Goal: Task Accomplishment & Management: Manage account settings

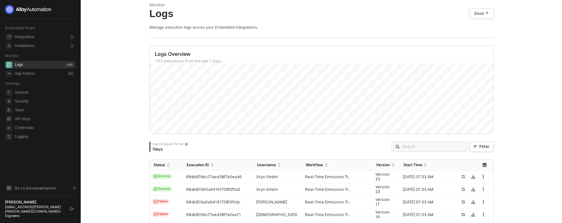
scroll to position [32, 0]
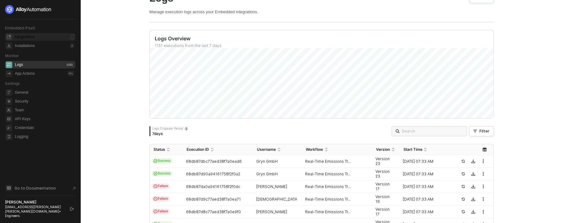
click at [34, 38] on div "Integrations" at bounding box center [25, 36] width 20 height 5
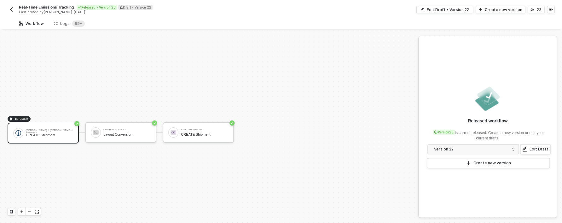
scroll to position [12, 0]
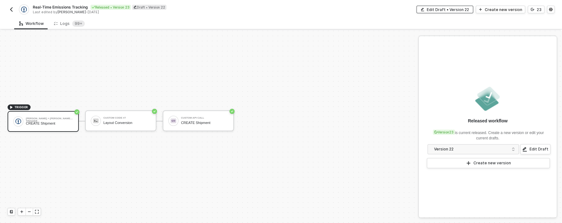
click at [453, 11] on div "Edit Draft • Version 22" at bounding box center [448, 9] width 42 height 5
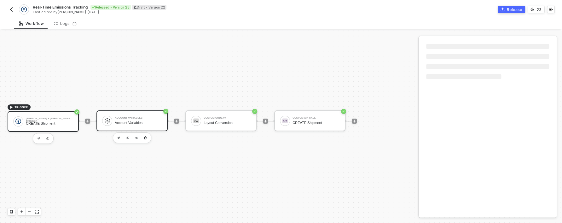
click at [135, 121] on div "Account Variables" at bounding box center [138, 123] width 47 height 4
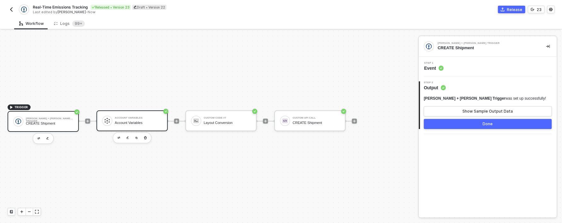
click at [145, 111] on div "Account Variables Account Variables" at bounding box center [131, 120] width 71 height 21
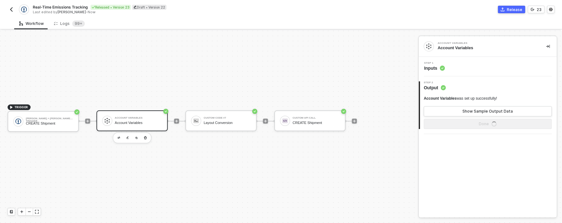
click at [476, 69] on div "Step 1 Inputs" at bounding box center [488, 66] width 136 height 9
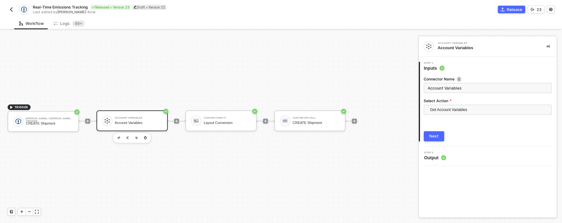
drag, startPoint x: 448, startPoint y: 169, endPoint x: 448, endPoint y: 160, distance: 9.2
click at [448, 169] on div "Account Variables Account Variables 1 Step 1 Inputs Connector Name Account Vari…" at bounding box center [487, 126] width 138 height 181
click at [448, 160] on div "Step 2 Output" at bounding box center [488, 155] width 136 height 9
click at [437, 138] on div "Next" at bounding box center [433, 136] width 9 height 5
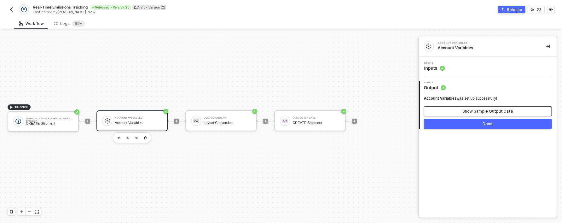
click at [457, 114] on button "Show Sample Output Data" at bounding box center [488, 111] width 128 height 10
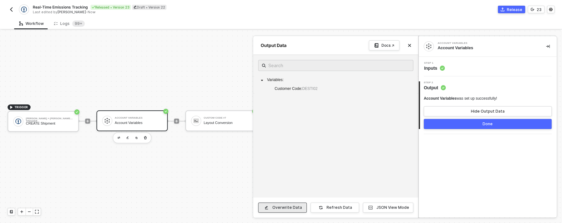
click at [295, 206] on div "Overwrite Data" at bounding box center [287, 207] width 30 height 5
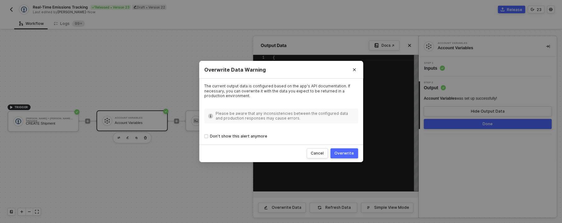
click at [342, 156] on div "Overwrite" at bounding box center [344, 153] width 20 height 5
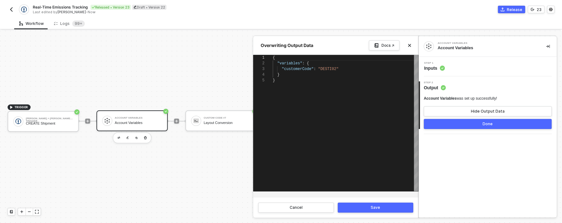
click at [369, 207] on button "Save" at bounding box center [375, 207] width 76 height 10
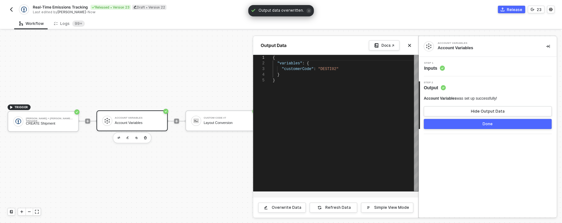
click at [450, 65] on div "Step 1 Inputs" at bounding box center [488, 66] width 136 height 9
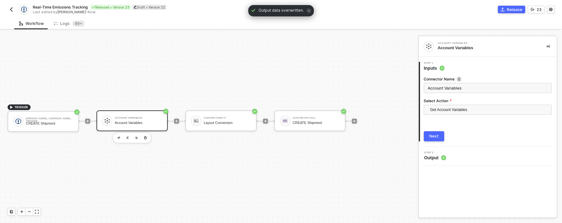
click at [430, 133] on button "Next" at bounding box center [434, 136] width 20 height 10
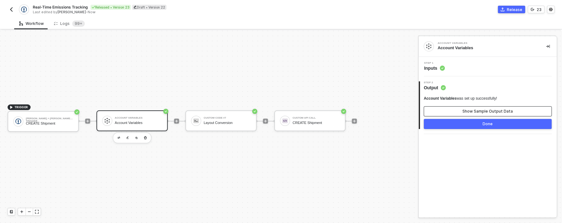
click at [479, 111] on div "Show Sample Output Data" at bounding box center [487, 111] width 50 height 5
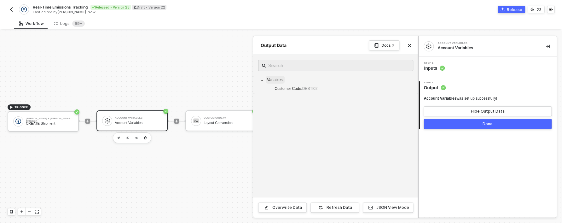
click at [280, 78] on span "Variables :" at bounding box center [275, 80] width 16 height 4
click at [16, 10] on div "Real-Time Emissions Tracking Released • Version 23 Draft • Version 22 Last edit…" at bounding box center [145, 9] width 274 height 10
click at [15, 10] on button "button" at bounding box center [12, 10] width 8 height 8
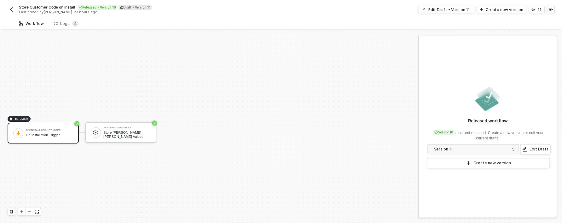
scroll to position [12, 0]
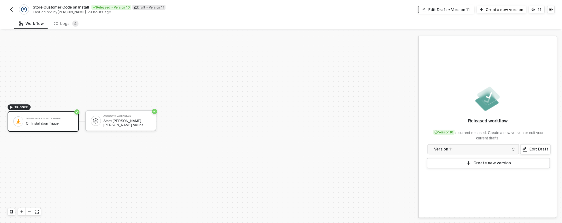
click at [458, 11] on div "Edit Draft • Version 11" at bounding box center [449, 9] width 42 height 5
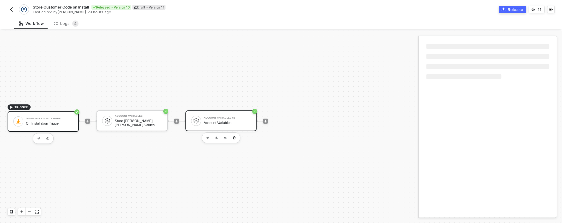
click at [212, 123] on div "Account Variables" at bounding box center [227, 123] width 47 height 4
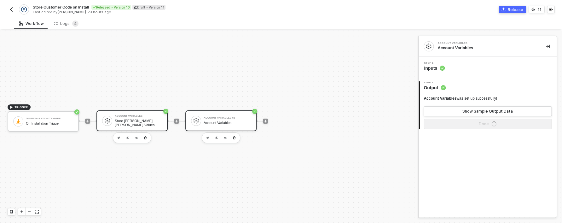
click at [140, 122] on div "Store Kühne Nagel Values" at bounding box center [138, 123] width 47 height 8
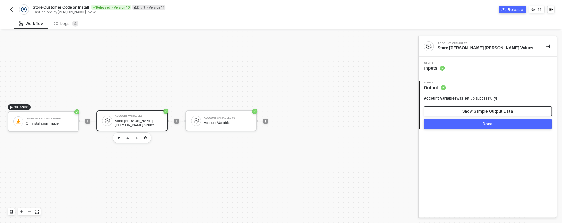
click at [449, 109] on button "Show Sample Output Data" at bounding box center [488, 111] width 128 height 10
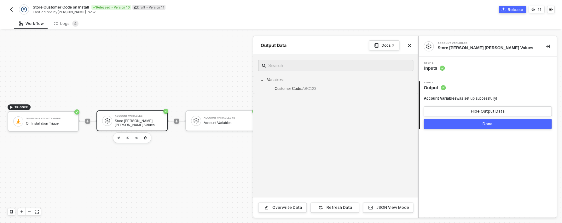
click at [206, 158] on div at bounding box center [281, 127] width 562 height 192
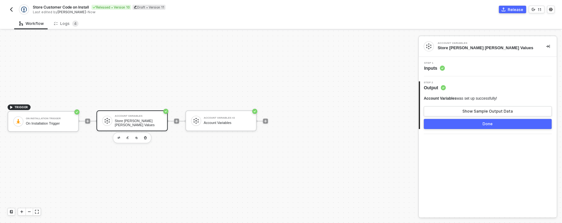
click at [458, 68] on div "Step 1 Inputs" at bounding box center [488, 66] width 136 height 9
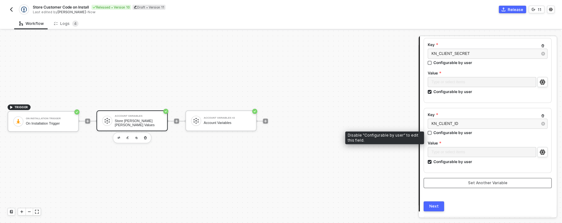
scroll to position [250, 0]
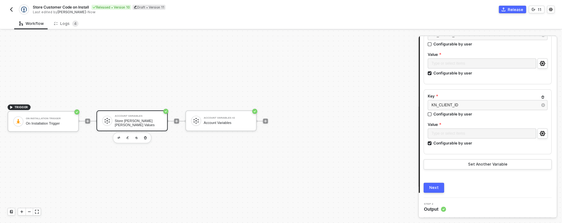
click at [427, 188] on button "Next" at bounding box center [434, 187] width 20 height 10
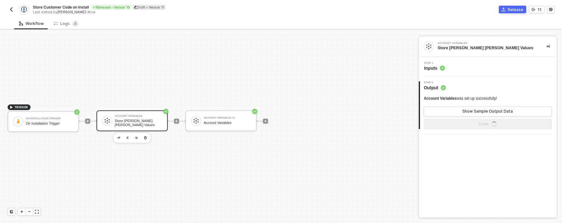
scroll to position [0, 0]
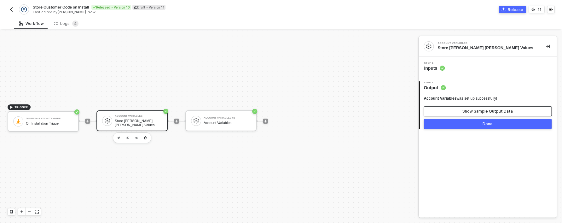
click at [486, 112] on div "Show Sample Output Data" at bounding box center [487, 111] width 50 height 5
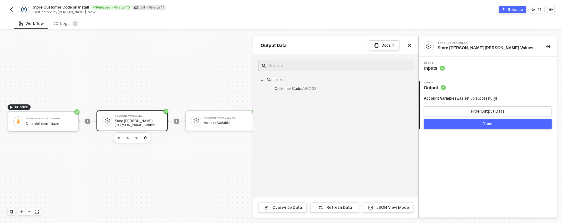
click at [478, 67] on div "Step 1 Inputs" at bounding box center [488, 66] width 136 height 9
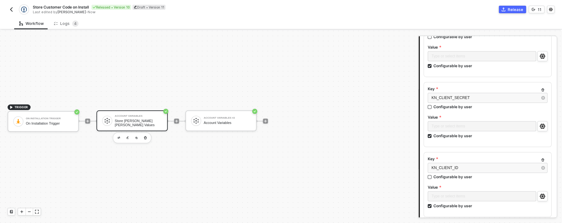
scroll to position [250, 0]
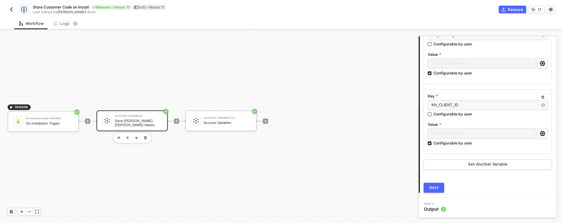
click at [432, 188] on div "Next" at bounding box center [433, 187] width 9 height 5
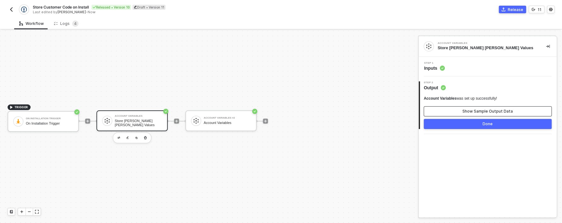
click at [443, 106] on button "Show Sample Output Data" at bounding box center [488, 111] width 128 height 10
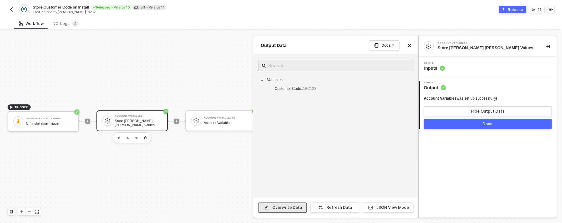
click at [288, 208] on div "Overwrite Data" at bounding box center [287, 207] width 30 height 5
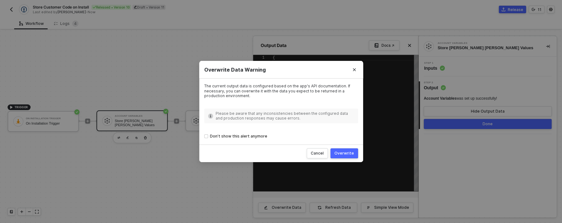
click at [339, 150] on button "Overwrite" at bounding box center [344, 153] width 28 height 10
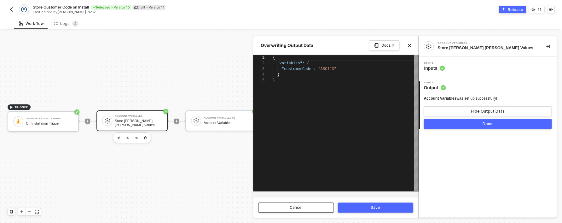
click at [320, 211] on button "Cancel" at bounding box center [296, 207] width 76 height 10
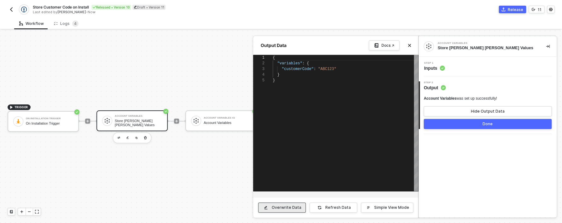
click at [283, 206] on div "Overwrite Data" at bounding box center [287, 207] width 30 height 5
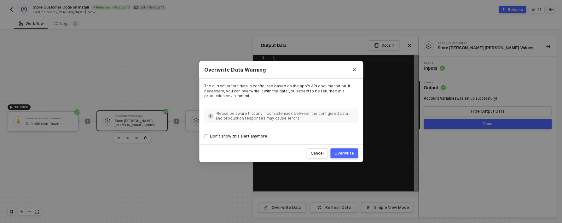
click at [354, 150] on button "Overwrite" at bounding box center [344, 153] width 28 height 10
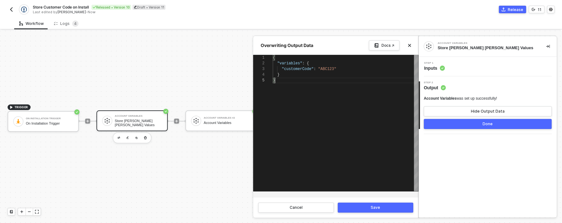
click at [312, 88] on div "{ "variables" : { "customerCode" : "ABC123" } }" at bounding box center [346, 123] width 146 height 136
click at [345, 70] on div ""customerCode" : "ABC123"" at bounding box center [346, 69] width 146 height 6
click at [402, 210] on button "Save" at bounding box center [375, 207] width 76 height 10
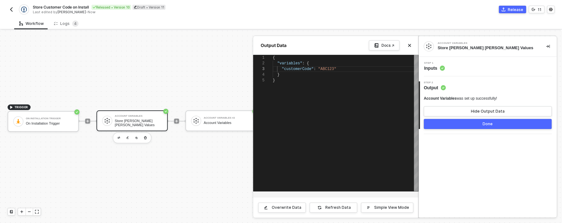
click at [184, 173] on div at bounding box center [281, 127] width 562 height 192
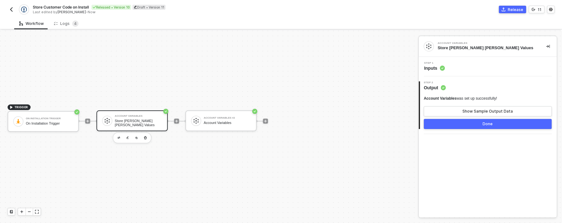
click at [476, 63] on div "Step 1 Inputs" at bounding box center [488, 66] width 136 height 9
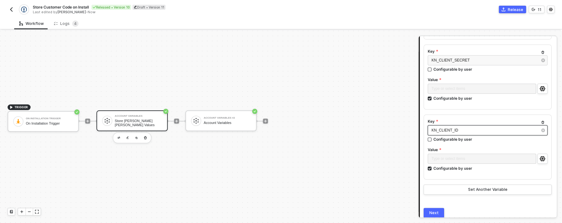
scroll to position [250, 0]
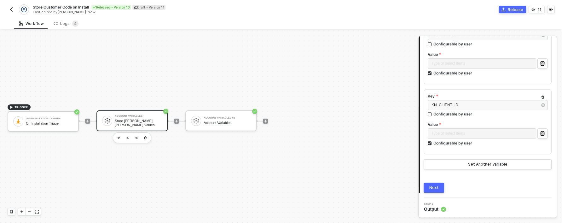
click at [439, 188] on button "Next" at bounding box center [434, 187] width 20 height 10
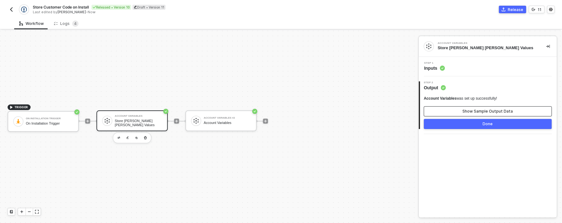
click at [485, 109] on div "Show Sample Output Data" at bounding box center [487, 111] width 50 height 5
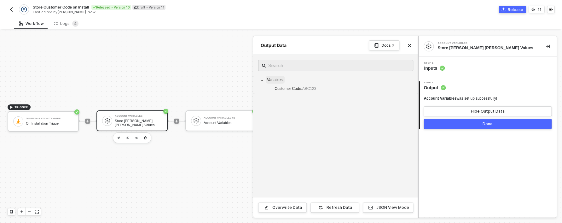
click at [273, 80] on span "Variables :" at bounding box center [275, 80] width 16 height 4
click at [264, 79] on span at bounding box center [262, 80] width 8 height 8
click at [343, 209] on div "Refresh Data" at bounding box center [339, 207] width 26 height 5
click at [392, 211] on button "JSON View Mode" at bounding box center [388, 207] width 50 height 10
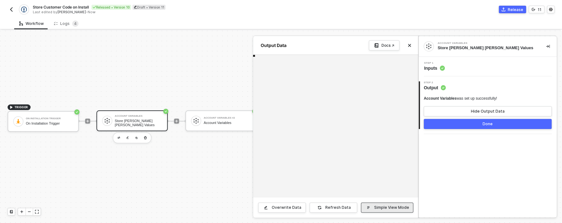
scroll to position [23, 0]
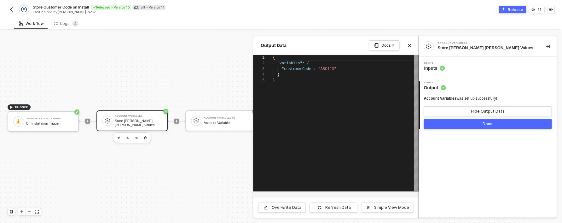
click at [433, 73] on div "Step 1 Inputs" at bounding box center [487, 67] width 138 height 20
click at [434, 70] on span "Inputs" at bounding box center [434, 68] width 21 height 6
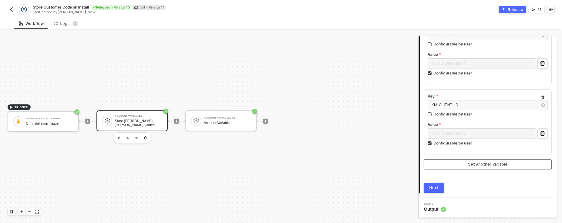
click at [480, 162] on div "Set Another Variable" at bounding box center [487, 164] width 39 height 5
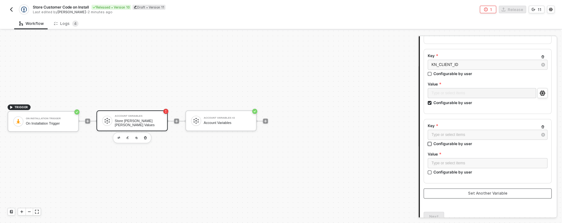
scroll to position [287, 0]
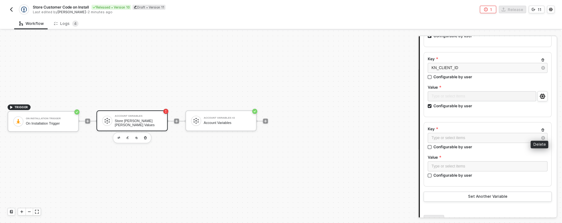
click at [541, 130] on icon "button" at bounding box center [543, 130] width 4 height 4
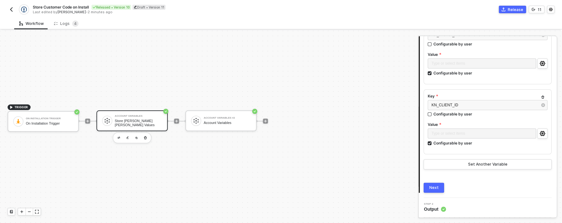
scroll to position [250, 0]
click at [433, 189] on div "Next" at bounding box center [433, 187] width 9 height 5
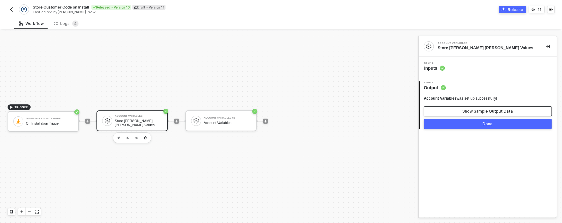
click at [506, 111] on div "Show Sample Output Data" at bounding box center [487, 111] width 50 height 5
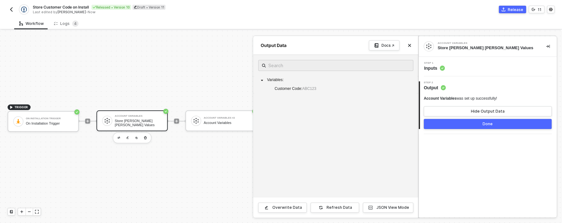
click at [61, 121] on div at bounding box center [281, 127] width 562 height 192
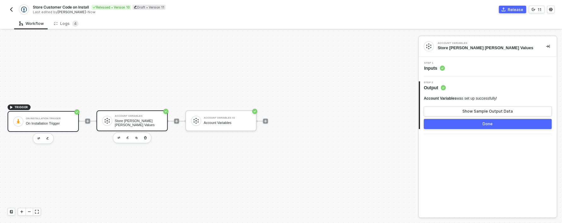
click at [60, 120] on div "On Installation Trigger On Installation Trigger" at bounding box center [49, 121] width 47 height 12
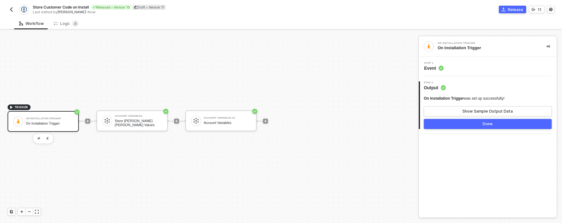
click at [439, 66] on icon at bounding box center [440, 68] width 5 height 5
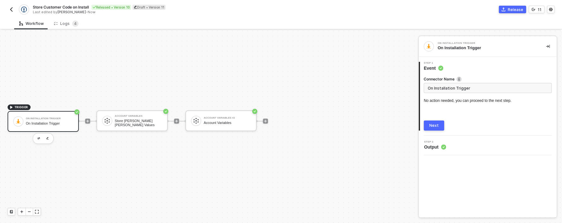
click at [438, 128] on button "Next" at bounding box center [434, 125] width 20 height 10
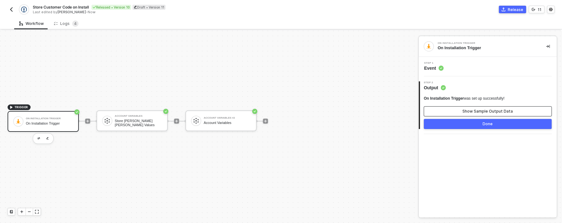
click at [459, 114] on button "Show Sample Output Data" at bounding box center [488, 111] width 128 height 10
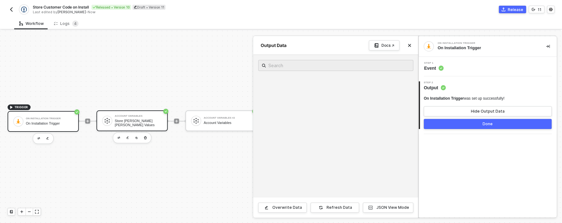
click at [135, 113] on div at bounding box center [281, 127] width 562 height 192
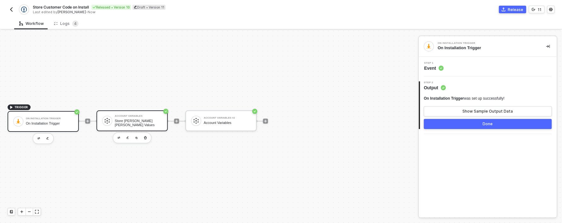
click at [136, 115] on div "Account Variables Store Kühne Nagel Values" at bounding box center [138, 121] width 47 height 12
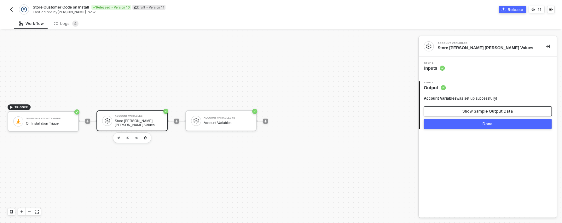
click at [459, 108] on button "Show Sample Output Data" at bounding box center [488, 111] width 128 height 10
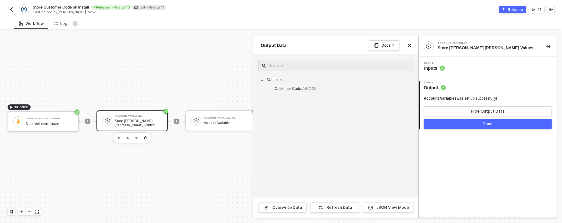
click at [492, 66] on div "Step 1 Inputs" at bounding box center [488, 66] width 136 height 9
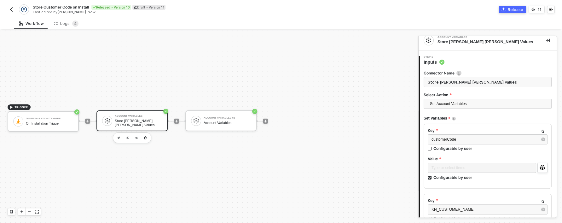
scroll to position [11, 0]
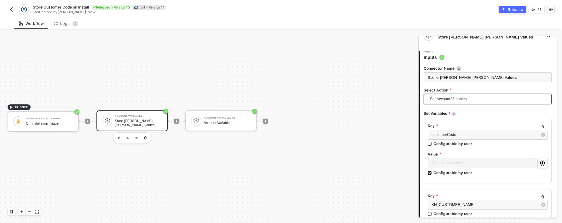
click at [495, 98] on span "Set Account Variables" at bounding box center [489, 98] width 118 height 9
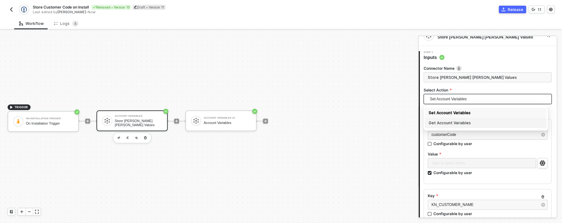
click at [476, 153] on label "Value" at bounding box center [488, 153] width 120 height 5
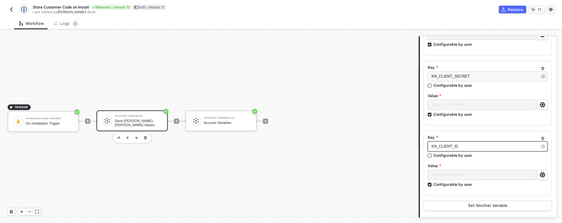
scroll to position [250, 0]
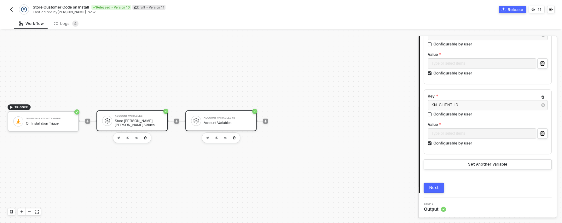
click at [229, 124] on div "Account Variables" at bounding box center [227, 123] width 47 height 4
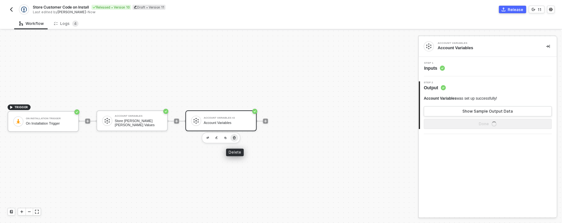
click at [233, 138] on icon "button" at bounding box center [234, 137] width 4 height 5
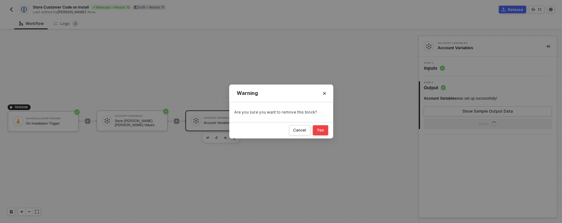
click at [323, 127] on button "Yes" at bounding box center [320, 130] width 15 height 10
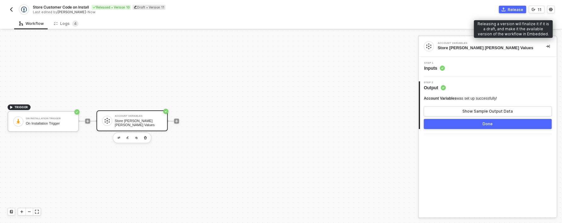
click at [507, 13] on button "Release" at bounding box center [512, 10] width 27 height 8
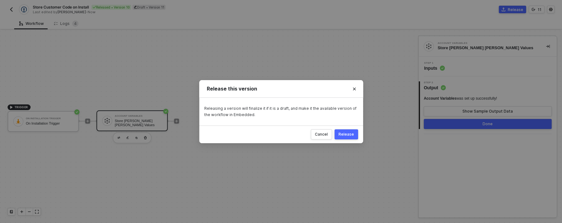
click at [346, 137] on button "Release" at bounding box center [346, 134] width 24 height 10
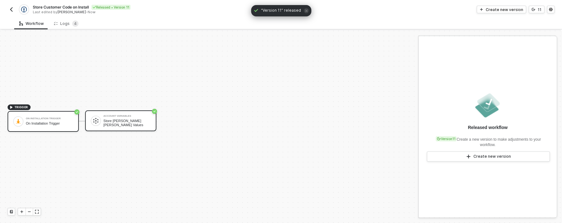
click at [86, 124] on div "Account Variables Store Kühne Nagel Values" at bounding box center [120, 120] width 71 height 21
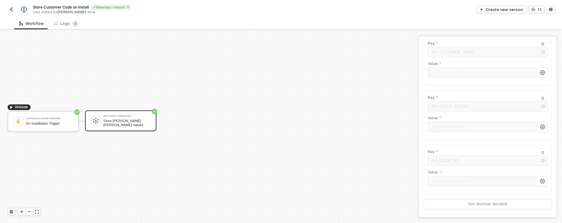
scroll to position [114, 0]
click at [514, 10] on div "Create new version" at bounding box center [504, 9] width 37 height 5
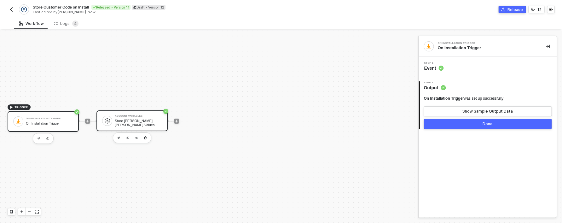
click at [141, 121] on div "Store Kühne Nagel Values" at bounding box center [138, 123] width 47 height 8
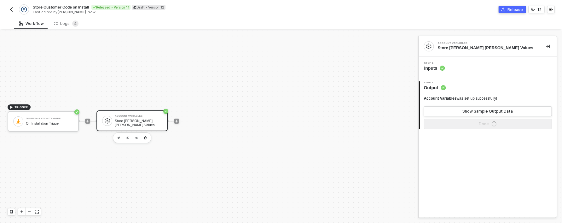
click at [458, 72] on div "Step 1 Inputs" at bounding box center [487, 67] width 138 height 20
click at [456, 70] on div "Step 1 Inputs" at bounding box center [488, 66] width 136 height 9
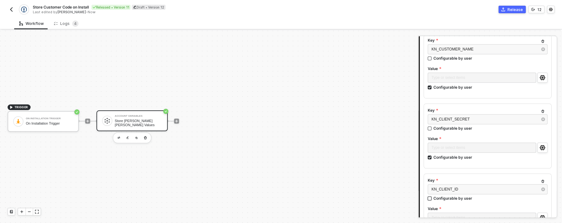
scroll to position [250, 0]
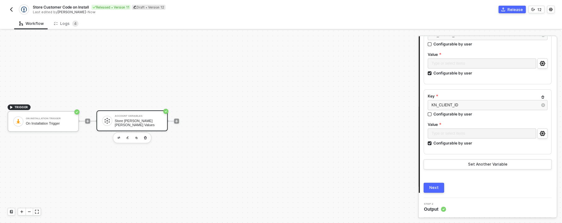
click at [429, 191] on button "Next" at bounding box center [434, 187] width 20 height 10
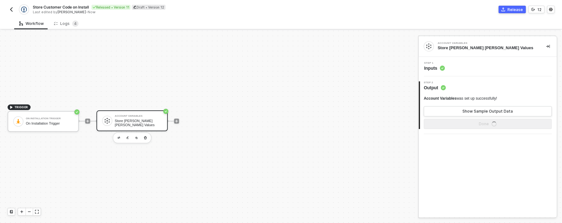
scroll to position [0, 0]
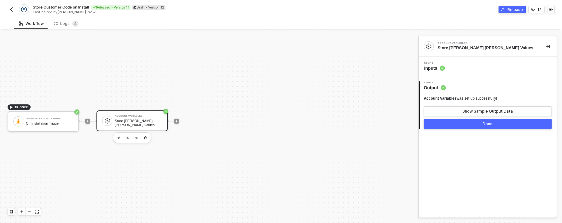
click at [484, 105] on div "Account Variables was set up successfully! Show Sample Output Data" at bounding box center [488, 106] width 128 height 20
click at [483, 111] on div "Show Sample Output Data" at bounding box center [487, 111] width 50 height 5
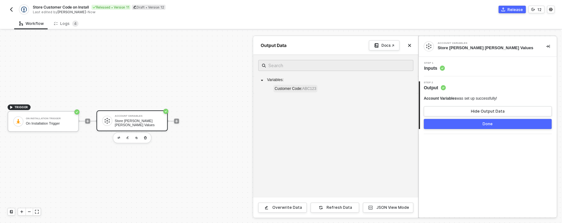
drag, startPoint x: 318, startPoint y: 91, endPoint x: 319, endPoint y: 163, distance: 72.2
click at [316, 91] on span "ABC123" at bounding box center [309, 88] width 14 height 4
click at [377, 207] on button "JSON View Mode" at bounding box center [388, 207] width 50 height 10
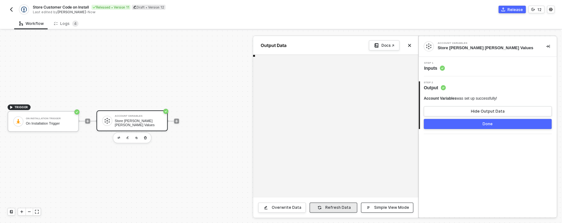
scroll to position [23, 0]
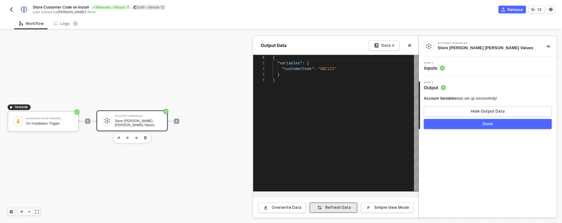
click at [339, 211] on button "Refresh Data" at bounding box center [333, 207] width 48 height 10
click at [338, 210] on div "Refresh Data" at bounding box center [338, 207] width 26 height 5
click at [482, 62] on div "Step 1 Inputs" at bounding box center [488, 66] width 136 height 9
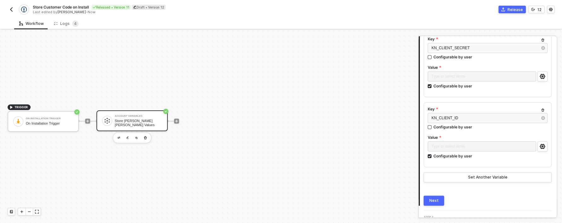
scroll to position [218, 0]
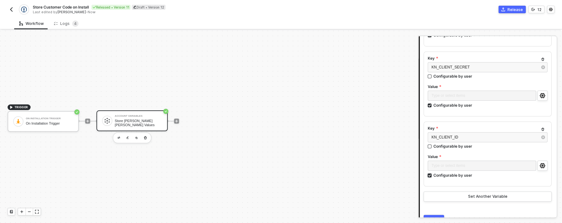
click at [456, 177] on div "Configurable by user" at bounding box center [452, 174] width 39 height 5
click at [432, 177] on input "Configurable by user" at bounding box center [430, 175] width 4 height 4
checkbox input "false"
click at [457, 169] on div "Type or select items ﻿" at bounding box center [488, 165] width 120 height 10
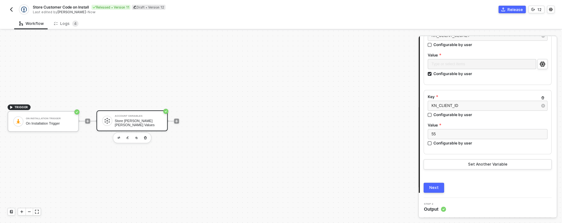
click at [430, 185] on button "Next" at bounding box center [434, 187] width 20 height 10
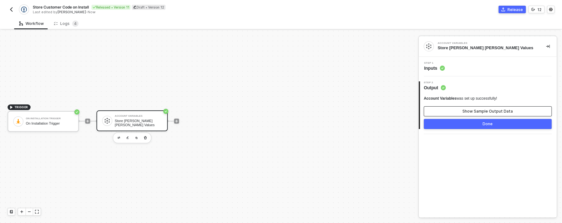
click at [469, 113] on div "Show Sample Output Data" at bounding box center [487, 111] width 50 height 5
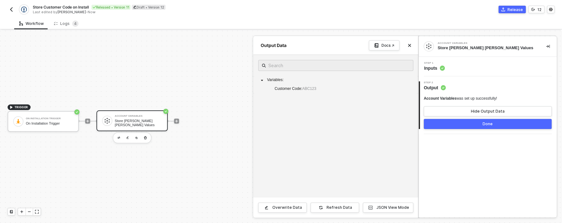
click at [296, 84] on div "Variables : Customer Code : ABC123" at bounding box center [335, 85] width 155 height 18
drag, startPoint x: 288, startPoint y: 80, endPoint x: 280, endPoint y: 79, distance: 8.2
click at [288, 80] on div "Variables : Customer Code : ABC123" at bounding box center [335, 85] width 155 height 18
click at [280, 79] on span "Variables :" at bounding box center [275, 80] width 16 height 4
click at [300, 209] on div "Overwrite Data" at bounding box center [287, 207] width 30 height 5
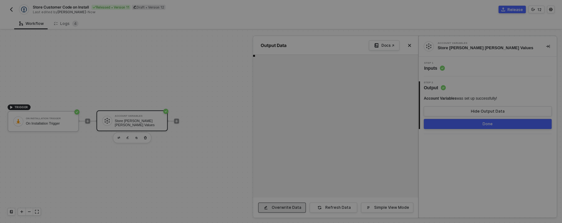
scroll to position [23, 0]
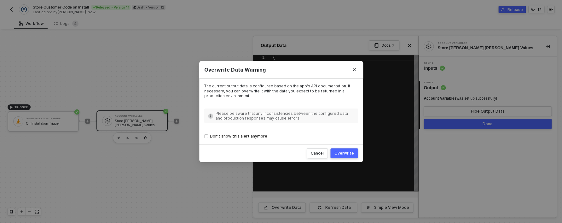
click at [344, 155] on div "Overwrite" at bounding box center [344, 153] width 20 height 5
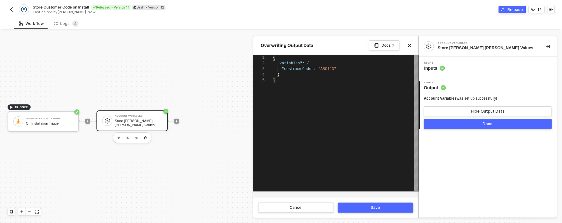
click at [325, 100] on div "{ "variables" : { "customerCode" : "ABC123" } }" at bounding box center [346, 123] width 146 height 136
click at [337, 72] on div "}" at bounding box center [346, 75] width 146 height 6
click at [338, 70] on div ""customerCode" : "ABC123"" at bounding box center [346, 69] width 146 height 6
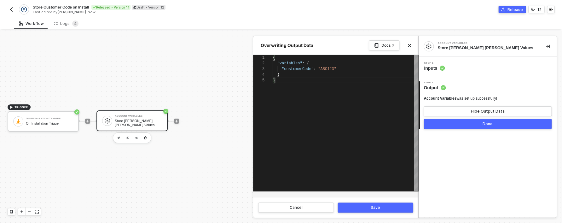
click at [348, 151] on div "{ "variables" : { "customerCode" : "ABC123" } }" at bounding box center [346, 123] width 146 height 136
click at [378, 206] on div "Save" at bounding box center [375, 207] width 9 height 5
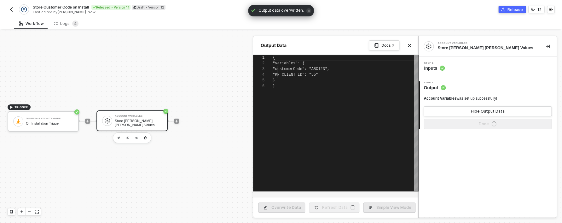
scroll to position [40, 0]
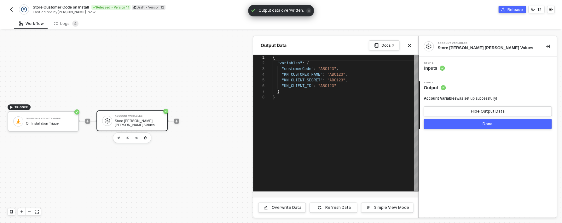
click at [485, 120] on button "Done" at bounding box center [488, 124] width 128 height 10
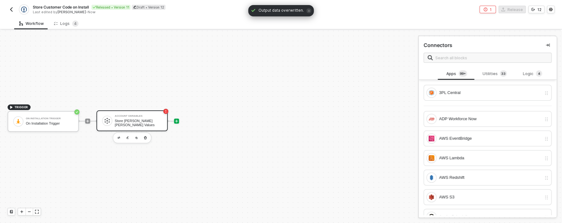
click at [132, 117] on div "Account Variables" at bounding box center [138, 116] width 47 height 3
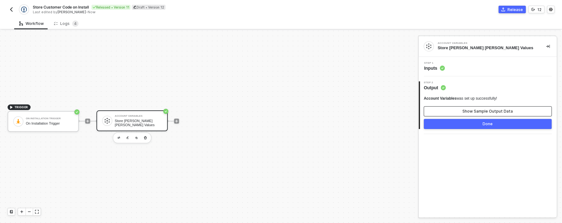
click at [511, 115] on button "Show Sample Output Data" at bounding box center [488, 111] width 128 height 10
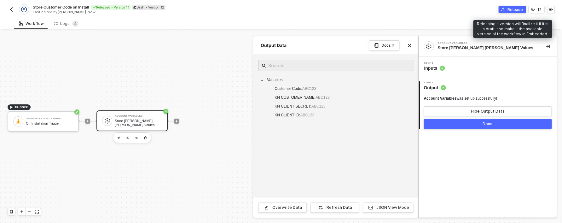
click at [522, 13] on button "Release" at bounding box center [511, 10] width 27 height 8
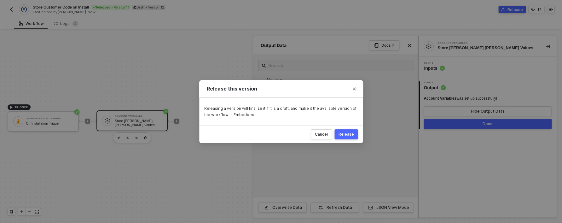
click at [355, 131] on button "Release" at bounding box center [346, 134] width 24 height 10
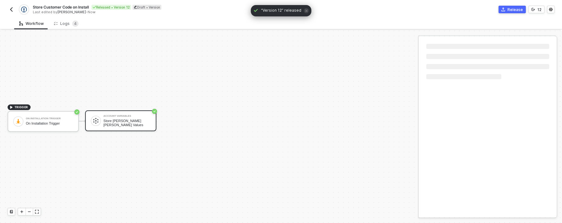
click at [12, 10] on img "button" at bounding box center [11, 9] width 5 height 5
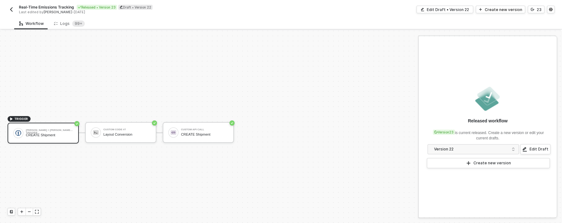
scroll to position [12, 0]
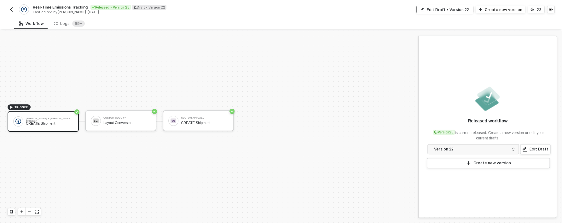
click at [460, 12] on button "Edit Draft • Version 22" at bounding box center [444, 10] width 57 height 8
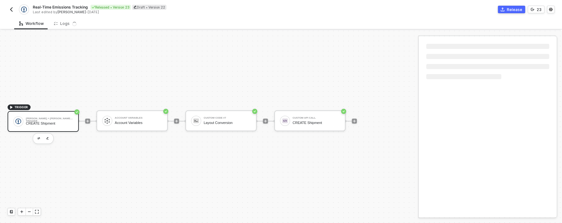
click at [124, 124] on div "Account Variables" at bounding box center [138, 123] width 47 height 4
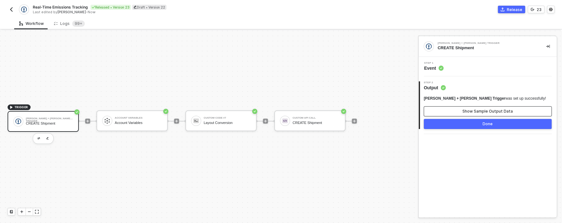
click at [457, 107] on button "Show Sample Output Data" at bounding box center [488, 111] width 128 height 10
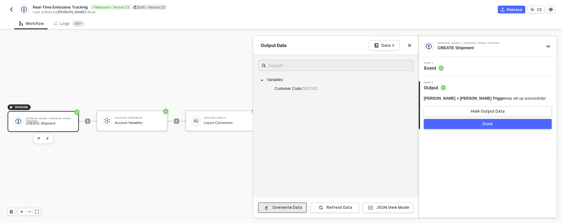
click at [285, 211] on button "Overwrite Data" at bounding box center [282, 207] width 49 height 10
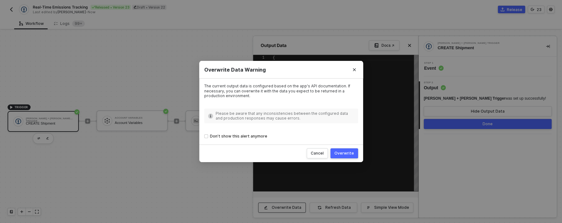
scroll to position [23, 0]
click at [340, 156] on div "Overwrite" at bounding box center [344, 153] width 20 height 5
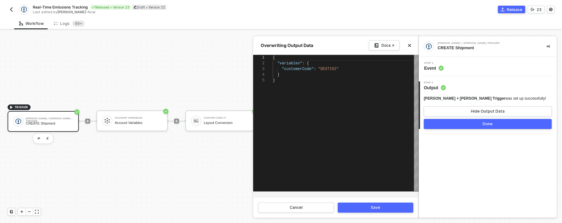
scroll to position [23, 2]
click at [325, 113] on div "{ "variables" : { "customerCode" : "DESTI02" } }" at bounding box center [346, 123] width 146 height 136
click at [374, 205] on div "Save" at bounding box center [375, 207] width 9 height 5
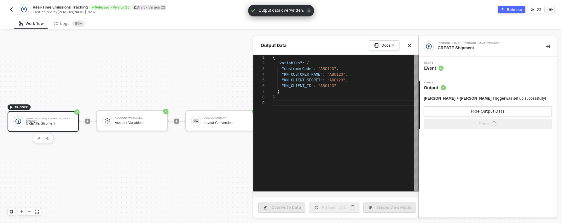
scroll to position [40, 0]
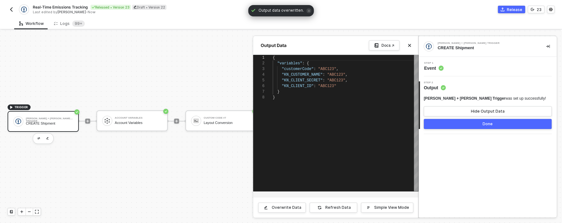
click at [479, 127] on button "Done" at bounding box center [488, 124] width 128 height 10
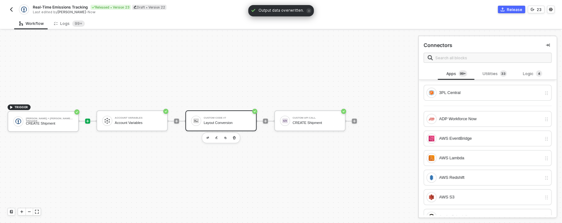
click at [223, 125] on div "Custom Code #7 Layout Conversion" at bounding box center [227, 121] width 47 height 12
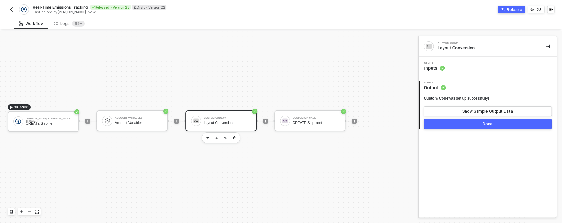
click at [443, 66] on span "Inputs" at bounding box center [434, 68] width 21 height 6
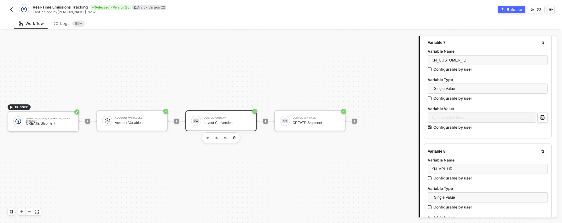
scroll to position [718, 0]
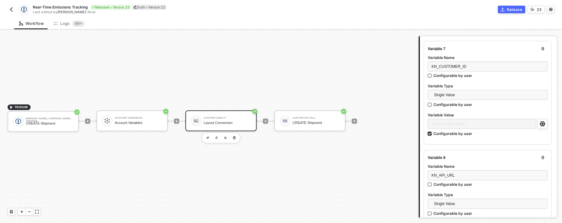
click at [467, 136] on div "Configurable by user" at bounding box center [452, 133] width 39 height 5
click at [432, 136] on input "Configurable by user" at bounding box center [430, 134] width 4 height 4
checkbox input "false"
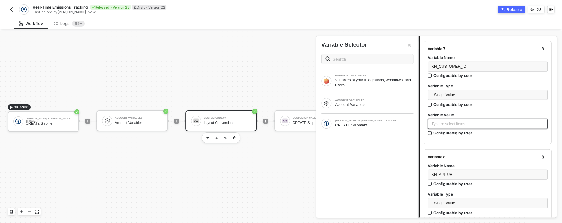
click at [465, 127] on div "Type or select items ﻿" at bounding box center [487, 124] width 112 height 6
click at [371, 102] on div "ACCOUNT VARIABLES Account Variables" at bounding box center [374, 103] width 78 height 8
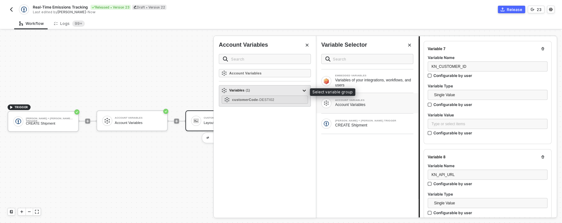
click at [256, 91] on div "Variables ( 1 )" at bounding box center [261, 91] width 79 height 8
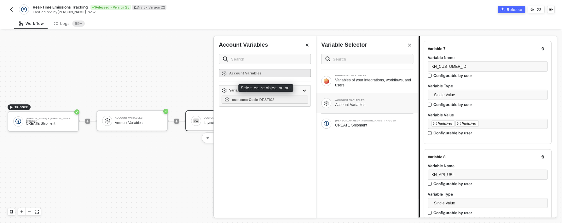
click at [241, 72] on strong "Account Variables" at bounding box center [245, 73] width 32 height 4
click at [241, 73] on strong "Account Variables" at bounding box center [245, 73] width 32 height 4
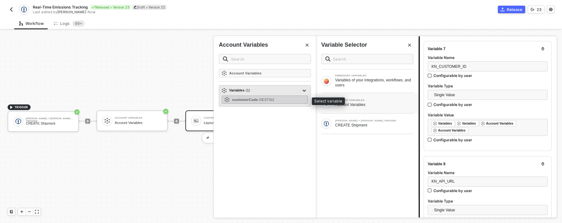
click at [268, 101] on span "- DESTI02" at bounding box center [266, 100] width 16 height 4
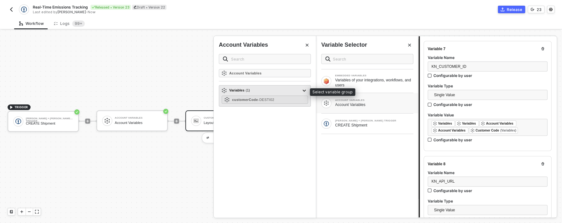
click at [275, 92] on div "Variables ( 1 )" at bounding box center [261, 91] width 79 height 8
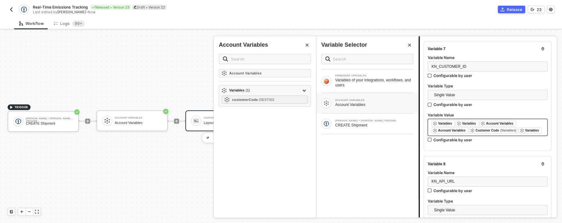
click at [462, 134] on div "﻿ ﻿ Variables ﻿ ﻿ Variables ﻿ ﻿ Account Variables ﻿ ﻿ Account Variables ﻿ ﻿ Cus…" at bounding box center [487, 127] width 112 height 14
click at [461, 134] on div "﻿ ﻿ Variables ﻿ ﻿ Variables ﻿ ﻿ Account Variables ﻿ ﻿ Account Variables ﻿ ﻿ Cus…" at bounding box center [487, 127] width 112 height 14
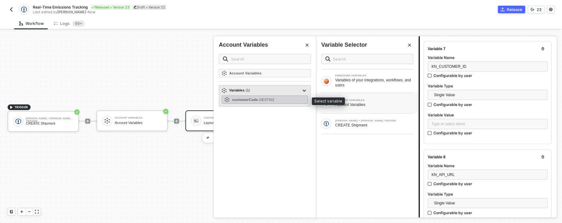
click at [293, 97] on div "customerCode - DESTI02" at bounding box center [265, 99] width 86 height 8
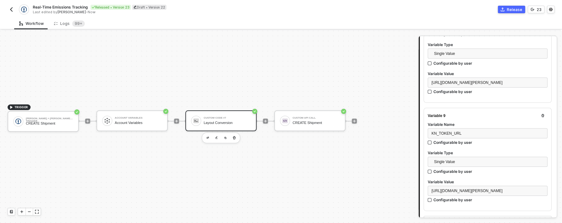
scroll to position [873, 0]
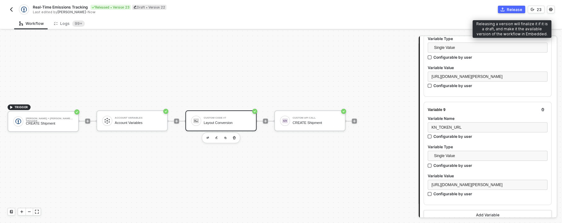
click at [511, 13] on button "Release" at bounding box center [511, 10] width 27 height 8
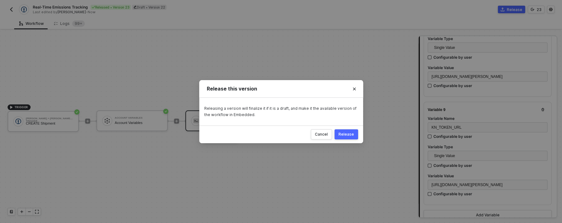
click at [344, 135] on div "Release" at bounding box center [345, 134] width 15 height 5
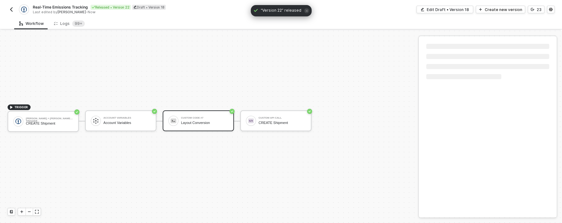
click at [11, 9] on img "button" at bounding box center [11, 9] width 5 height 5
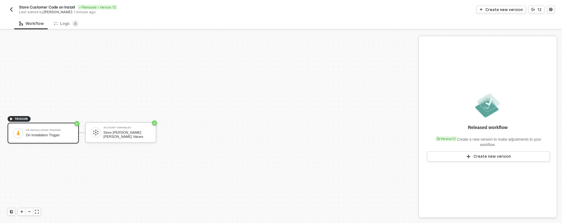
scroll to position [12, 0]
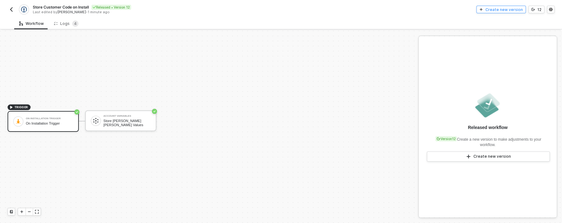
click at [512, 11] on div "Create new version" at bounding box center [503, 9] width 37 height 5
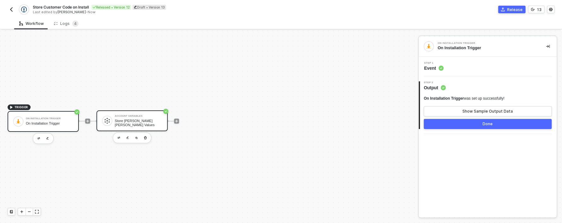
click at [136, 126] on div "Account Variables Store [PERSON_NAME] [PERSON_NAME] Values" at bounding box center [138, 121] width 47 height 12
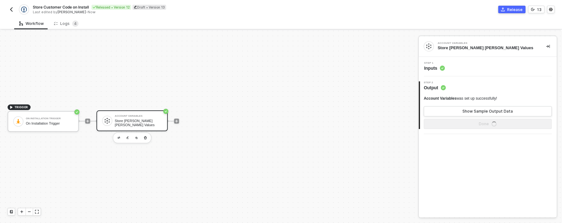
click at [449, 72] on div "Step 1 Inputs" at bounding box center [487, 67] width 138 height 20
click at [447, 70] on div "Step 1 Inputs" at bounding box center [488, 66] width 136 height 9
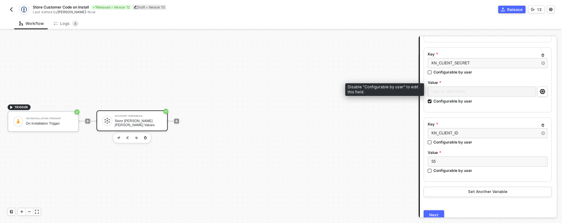
scroll to position [225, 0]
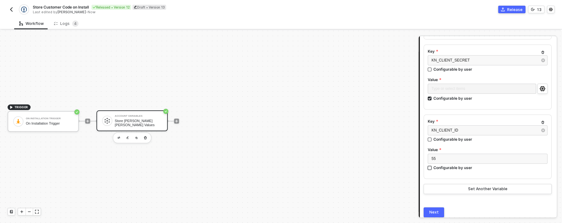
click at [442, 168] on div "Configurable by user" at bounding box center [452, 167] width 39 height 5
click at [432, 168] on input "Configurable by user" at bounding box center [430, 168] width 4 height 4
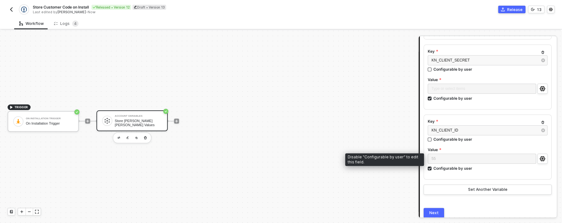
click at [436, 171] on div "55 Configurable by user" at bounding box center [488, 163] width 120 height 20
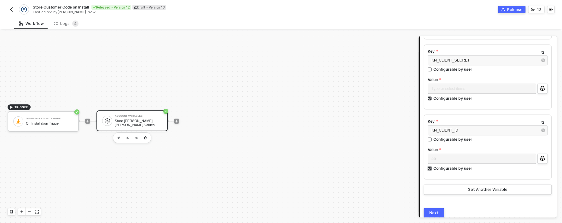
click at [435, 168] on div "Configurable by user" at bounding box center [452, 167] width 39 height 5
click at [432, 168] on input "Configurable by user" at bounding box center [430, 168] width 4 height 4
click at [433, 159] on span "55" at bounding box center [433, 158] width 4 height 4
click at [435, 167] on div "Configurable by user" at bounding box center [452, 167] width 39 height 5
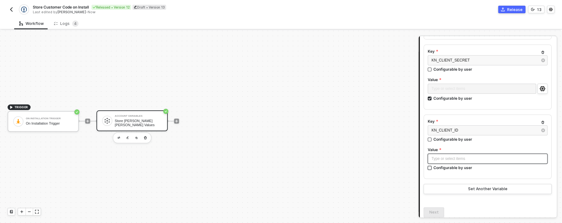
click at [432, 167] on input "Configurable by user" at bounding box center [430, 168] width 4 height 4
checkbox input "true"
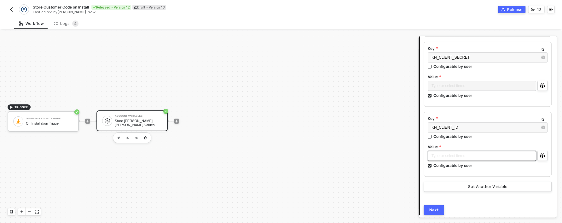
scroll to position [230, 0]
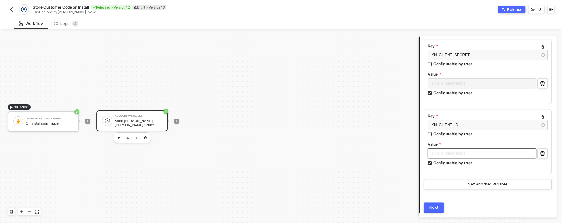
click at [439, 210] on button "Next" at bounding box center [434, 207] width 20 height 10
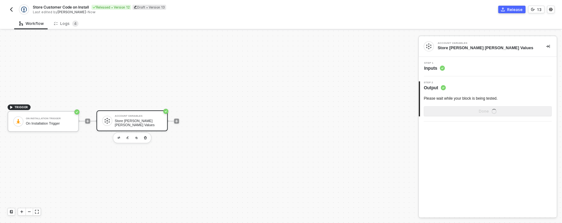
scroll to position [0, 0]
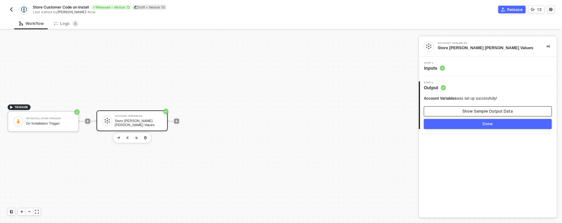
click at [470, 108] on button "Show Sample Output Data" at bounding box center [488, 111] width 128 height 10
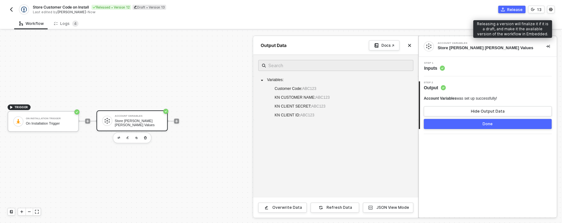
click at [513, 9] on div "Release" at bounding box center [514, 9] width 15 height 5
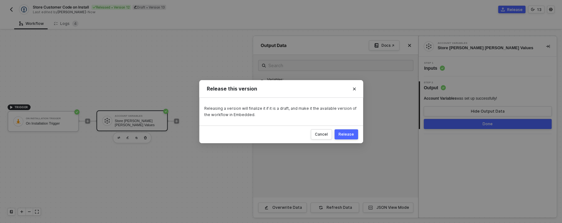
click at [348, 130] on button "Release" at bounding box center [346, 134] width 24 height 10
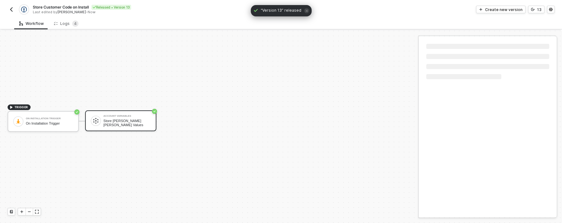
click at [14, 12] on button "button" at bounding box center [12, 10] width 8 height 8
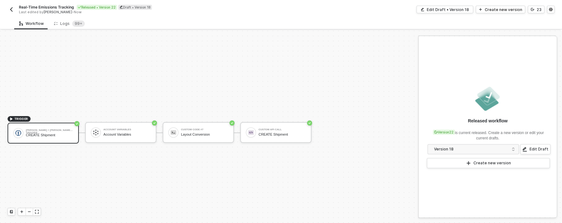
scroll to position [12, 0]
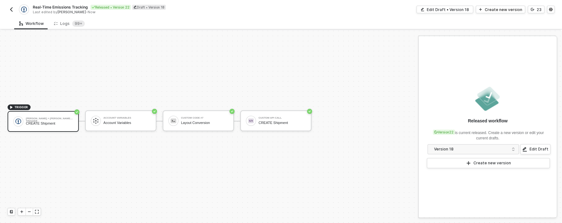
click at [21, 104] on div "TRIGGER" at bounding box center [19, 107] width 23 height 6
click at [473, 160] on button "Create new version" at bounding box center [488, 163] width 123 height 10
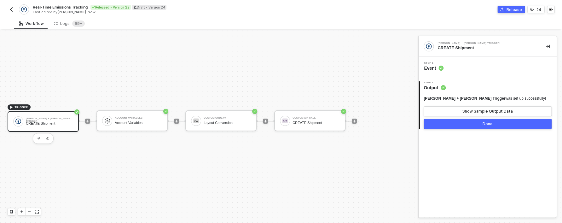
click at [42, 122] on div "CREATE Shipment" at bounding box center [49, 123] width 47 height 4
click at [444, 70] on div "Step 1 Event" at bounding box center [488, 66] width 136 height 9
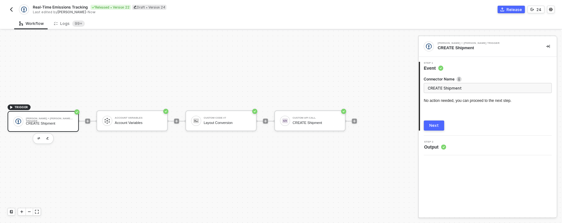
click at [433, 124] on div "Next" at bounding box center [433, 125] width 9 height 5
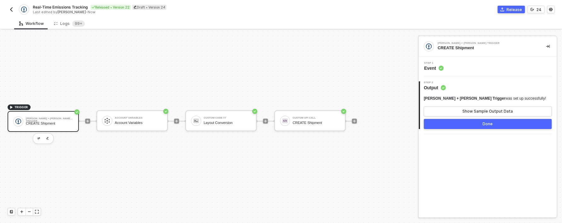
click at [455, 122] on button "Done" at bounding box center [488, 124] width 128 height 10
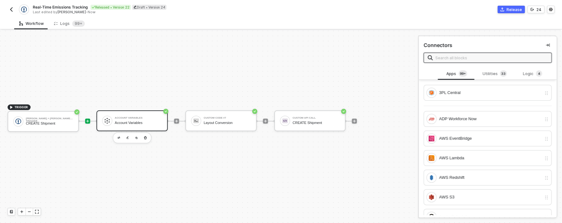
click at [111, 120] on div at bounding box center [107, 121] width 10 height 10
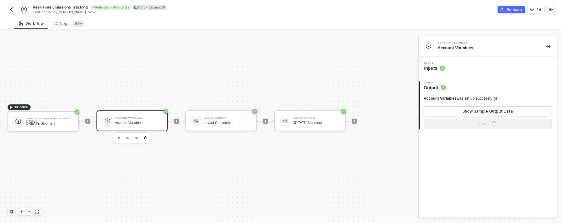
click at [450, 72] on div "Step 1 Inputs" at bounding box center [487, 67] width 138 height 20
click at [447, 63] on div "Step 1 Inputs" at bounding box center [488, 66] width 136 height 9
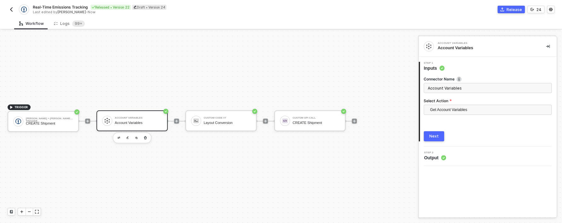
click at [428, 132] on button "Next" at bounding box center [434, 136] width 20 height 10
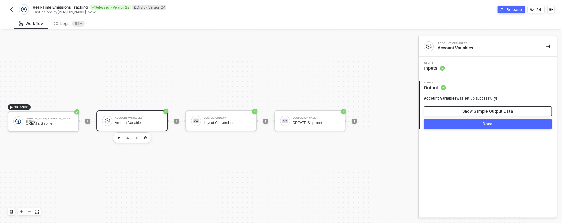
click at [487, 115] on button "Show Sample Output Data" at bounding box center [488, 111] width 128 height 10
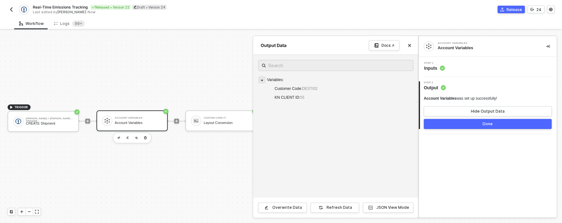
click at [265, 81] on span at bounding box center [262, 80] width 8 height 8
click at [332, 208] on div "Refresh Data" at bounding box center [339, 207] width 26 height 5
click at [282, 199] on div "Overwrite Data Refresh Data JSON View Mode" at bounding box center [335, 207] width 165 height 20
click at [283, 202] on button "Overwrite Data" at bounding box center [282, 207] width 49 height 10
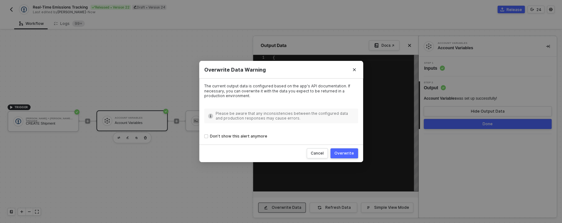
scroll to position [28, 0]
click at [340, 147] on div "Cancel Overwrite" at bounding box center [281, 153] width 164 height 18
click at [342, 151] on div "Overwrite" at bounding box center [344, 153] width 20 height 5
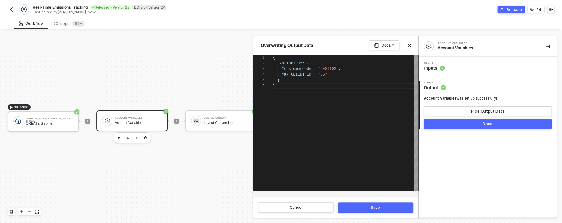
scroll to position [28, 2]
click at [331, 121] on div "{ "variables" : { "customerCode" : "DESTI02" , "KN_CLIENT_ID" : "55" } }" at bounding box center [346, 123] width 146 height 136
click at [370, 205] on button "Save" at bounding box center [375, 207] width 76 height 10
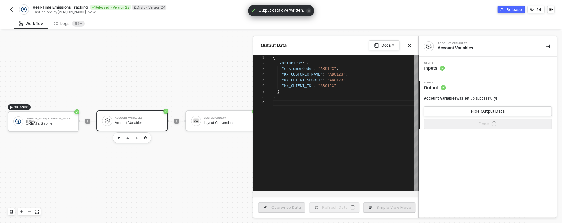
scroll to position [40, 0]
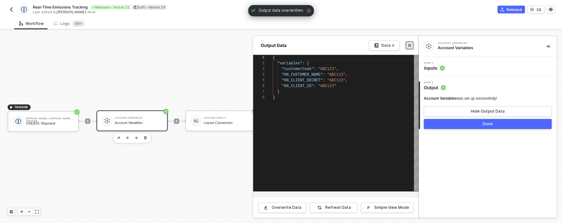
click at [407, 43] on icon "icon-close" at bounding box center [409, 45] width 4 height 4
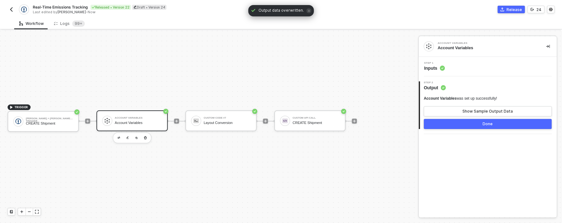
click at [432, 62] on span "Step 1" at bounding box center [434, 63] width 21 height 3
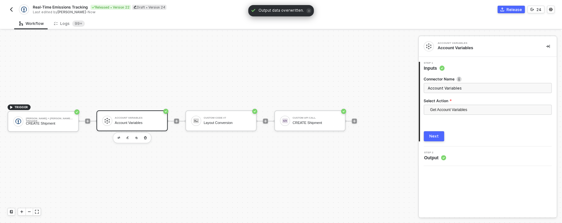
click at [441, 131] on button "Next" at bounding box center [434, 136] width 20 height 10
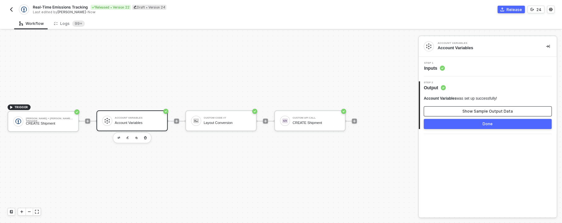
click at [451, 109] on button "Show Sample Output Data" at bounding box center [488, 111] width 128 height 10
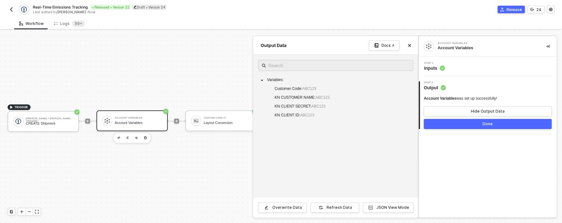
click at [226, 158] on div at bounding box center [281, 127] width 562 height 192
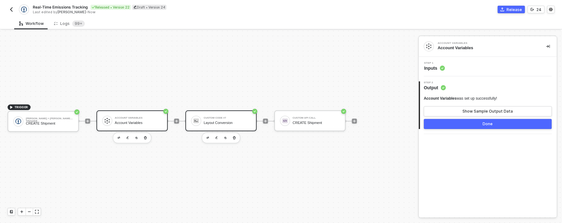
click at [210, 121] on div "Layout Conversion" at bounding box center [227, 123] width 47 height 4
click at [441, 68] on circle at bounding box center [442, 68] width 5 height 5
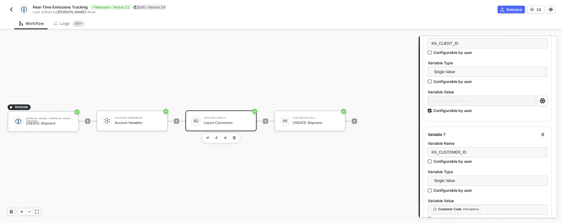
scroll to position [707, 0]
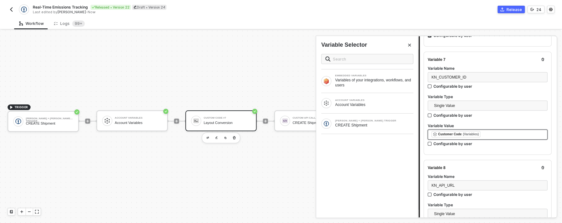
click at [489, 138] on div "﻿ ﻿ Customer Code (Variables) ﻿" at bounding box center [487, 134] width 112 height 7
click at [390, 108] on div "ACCOUNT VARIABLES Account Variables" at bounding box center [367, 103] width 92 height 10
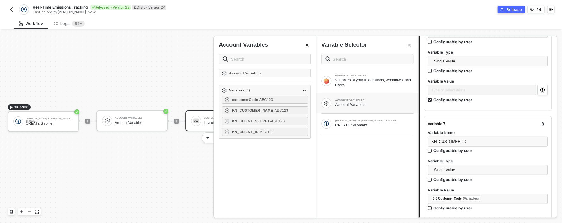
scroll to position [579, 0]
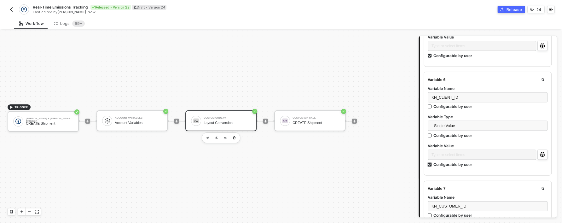
click at [456, 167] on div "Configurable by user" at bounding box center [452, 163] width 39 height 5
click at [432, 167] on input "Configurable by user" at bounding box center [430, 164] width 4 height 4
checkbox input "false"
click at [452, 158] on div "Type or select items ﻿" at bounding box center [487, 155] width 112 height 6
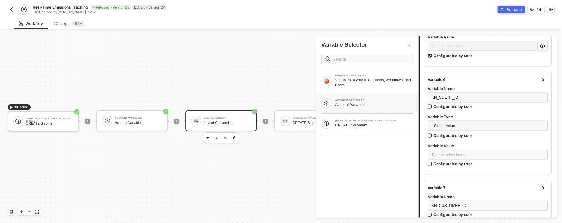
click at [359, 100] on div "ACCOUNT VARIABLES" at bounding box center [374, 100] width 78 height 3
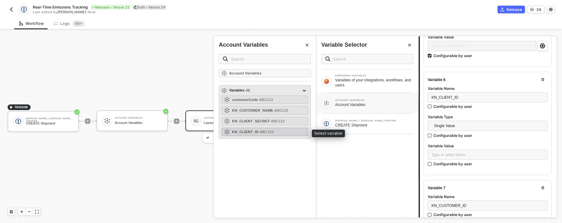
click at [255, 133] on strong "KN_CLIENT_ID" at bounding box center [245, 132] width 26 height 4
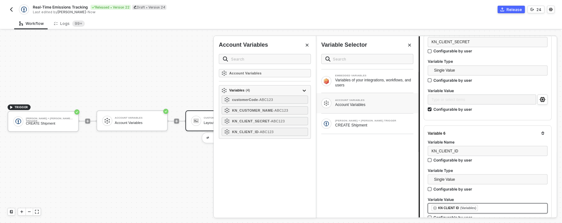
scroll to position [514, 0]
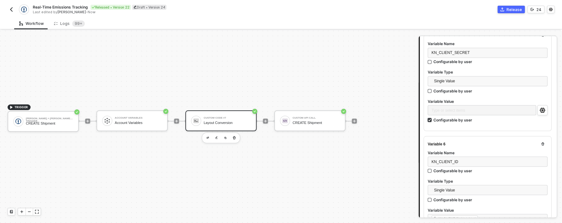
click at [451, 122] on div "Configurable by user" at bounding box center [452, 119] width 39 height 5
click at [432, 122] on input "Configurable by user" at bounding box center [430, 120] width 4 height 4
checkbox input "false"
click at [449, 113] on div "Type or select items ﻿" at bounding box center [487, 110] width 112 height 6
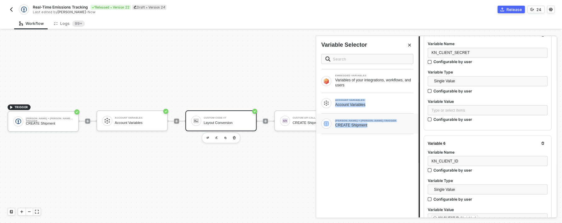
drag, startPoint x: 369, startPoint y: 126, endPoint x: 365, endPoint y: 97, distance: 28.7
click at [365, 123] on div "CREATE Shipment" at bounding box center [374, 125] width 78 height 5
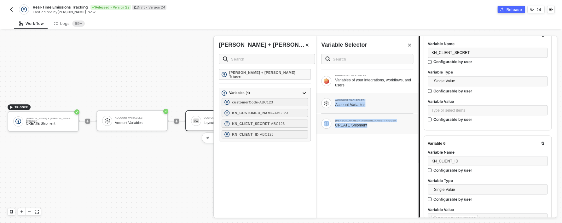
click at [364, 100] on div "ACCOUNT VARIABLES" at bounding box center [374, 100] width 78 height 3
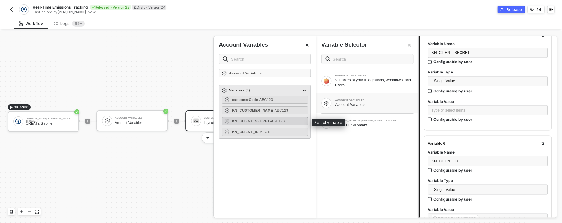
click at [287, 118] on div "KN_CLIENT_SECRET - ABC123" at bounding box center [265, 121] width 86 height 8
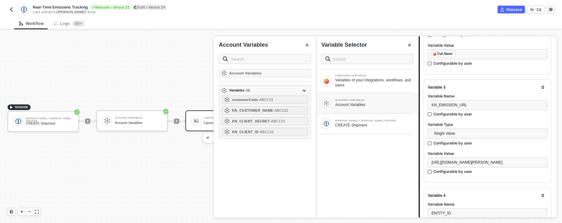
scroll to position [187, 0]
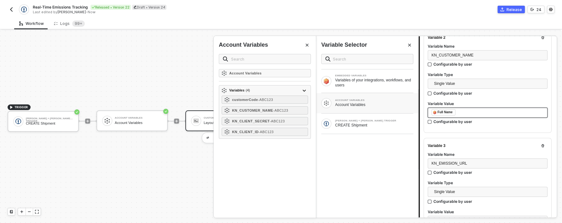
click at [458, 111] on div "﻿ ﻿ Full Name ﻿" at bounding box center [487, 112] width 112 height 7
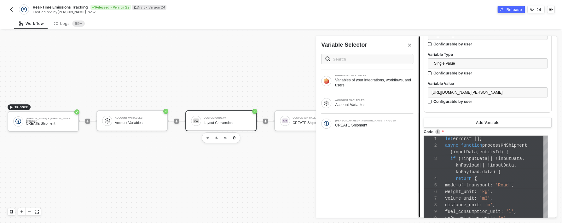
scroll to position [1034, 0]
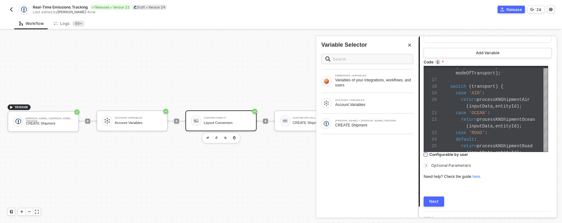
click at [441, 203] on button "Next" at bounding box center [434, 201] width 20 height 10
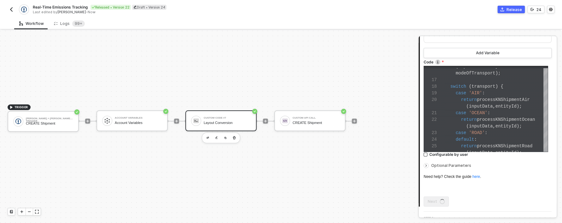
scroll to position [0, 0]
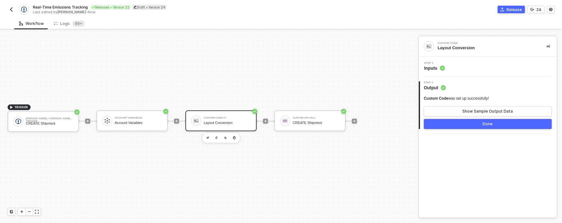
click at [497, 127] on button "Done" at bounding box center [488, 124] width 128 height 10
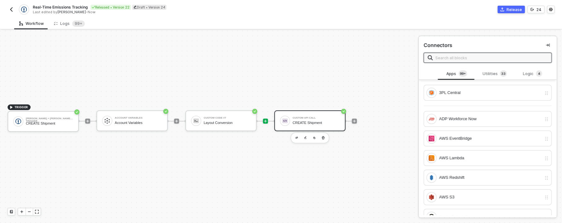
click at [328, 116] on div "Custom API Call CREATE Shipment" at bounding box center [315, 121] width 47 height 12
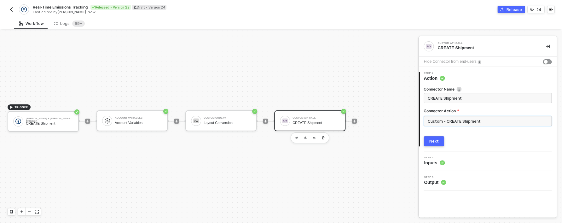
click at [449, 121] on input "Custom - CREATE Shipment" at bounding box center [488, 121] width 128 height 10
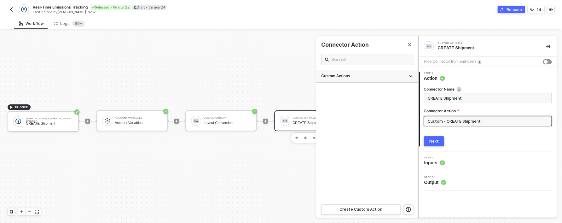
click at [350, 78] on div "Custom Actions" at bounding box center [367, 75] width 92 height 5
click at [391, 106] on icon "icon-edit" at bounding box center [392, 107] width 4 height 4
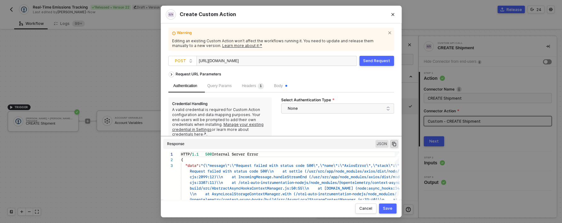
click at [375, 64] on button "Send Request" at bounding box center [376, 61] width 35 height 10
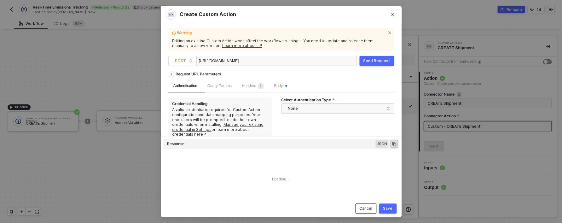
scroll to position [57, 0]
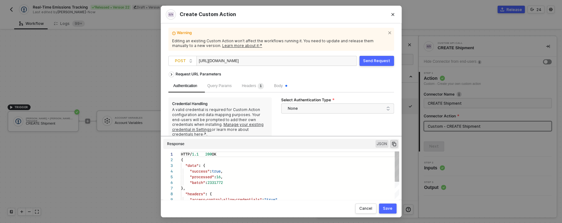
click at [378, 208] on div "Cancel Save" at bounding box center [281, 208] width 241 height 18
click at [385, 211] on button "Save" at bounding box center [388, 208] width 18 height 10
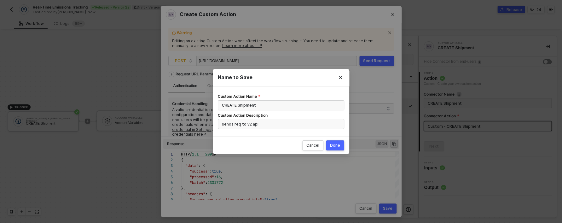
click at [328, 144] on button "Done" at bounding box center [335, 145] width 18 height 10
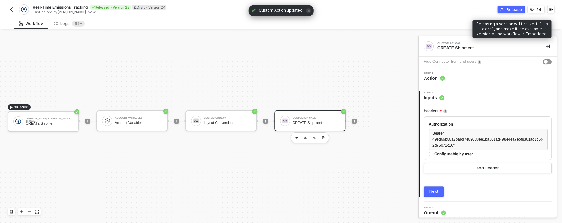
click at [511, 9] on div "Release" at bounding box center [513, 9] width 15 height 5
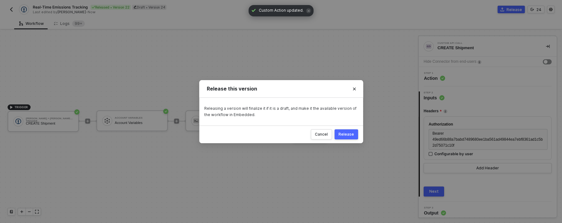
click at [348, 131] on button "Release" at bounding box center [346, 134] width 24 height 10
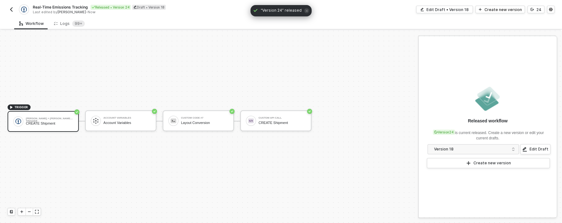
click at [10, 8] on img "button" at bounding box center [11, 9] width 5 height 5
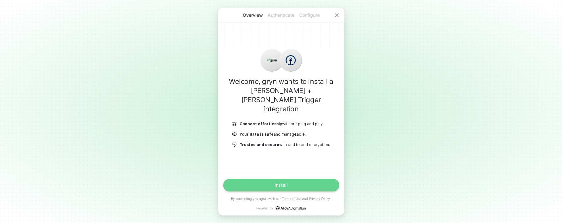
click at [276, 182] on button "Install" at bounding box center [281, 185] width 116 height 13
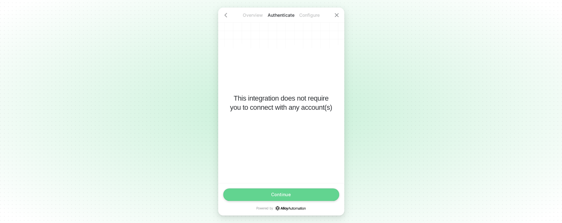
click at [283, 199] on button "Continue" at bounding box center [281, 194] width 116 height 13
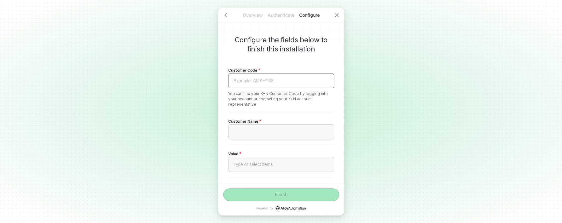
click at [274, 81] on div "Example: AMSHP38 ﻿" at bounding box center [281, 80] width 95 height 5
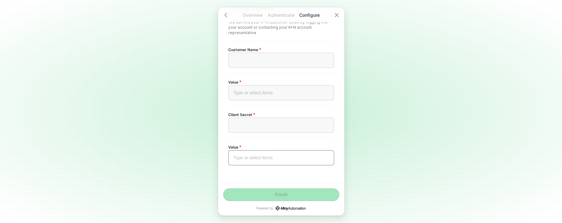
click at [239, 161] on div "Type or select items ﻿" at bounding box center [281, 157] width 106 height 15
click at [256, 95] on div "Type or select items ﻿" at bounding box center [281, 92] width 95 height 5
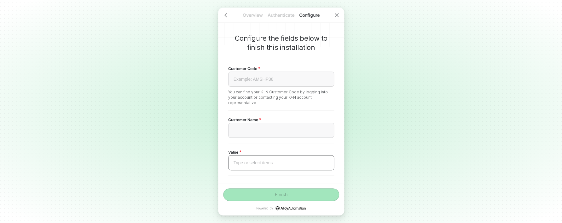
scroll to position [0, 0]
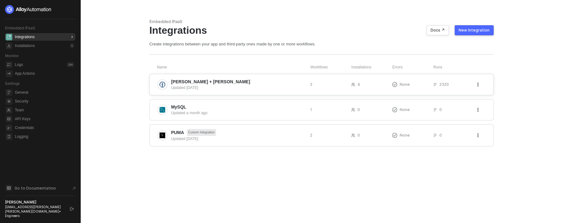
click at [247, 81] on span "Kuehne + Nagel" at bounding box center [238, 81] width 134 height 6
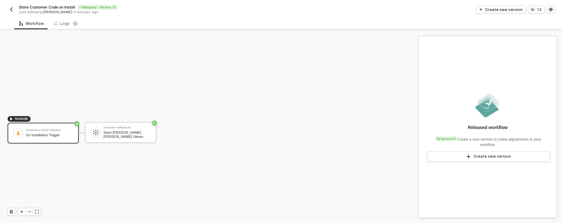
scroll to position [12, 0]
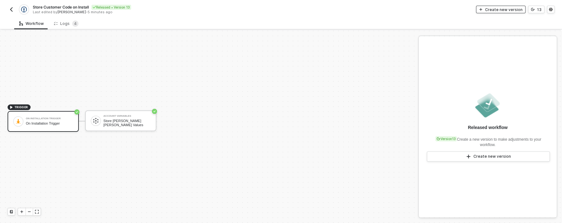
click at [503, 8] on div "Create new version" at bounding box center [503, 9] width 37 height 5
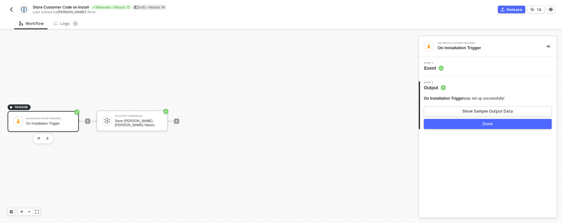
click at [438, 125] on button "Done" at bounding box center [488, 124] width 128 height 10
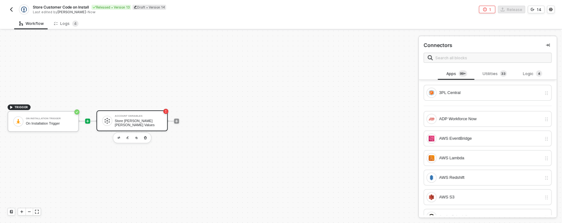
click at [132, 129] on div "Account Variables Store [PERSON_NAME] [PERSON_NAME] Values" at bounding box center [131, 120] width 71 height 21
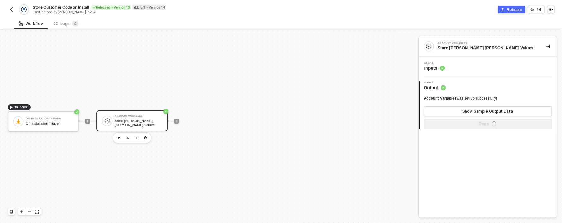
click at [448, 65] on div "Step 1 Inputs" at bounding box center [488, 66] width 136 height 9
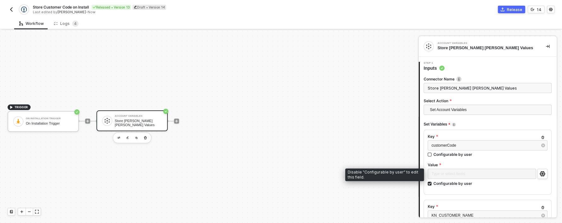
scroll to position [32, 0]
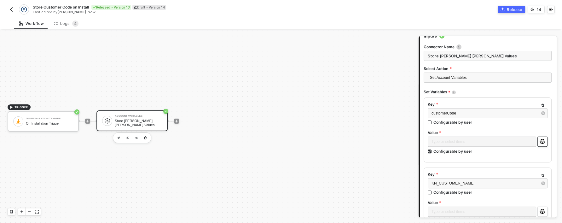
click at [539, 144] on button "button" at bounding box center [542, 141] width 10 height 10
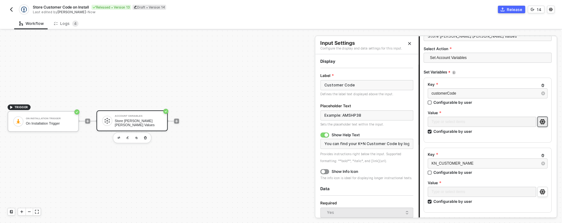
scroll to position [64, 0]
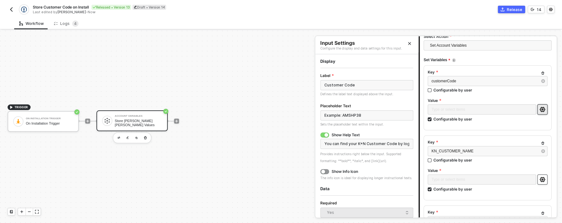
click at [541, 180] on button "button" at bounding box center [542, 179] width 10 height 10
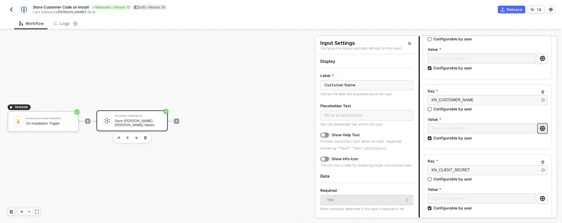
scroll to position [118, 0]
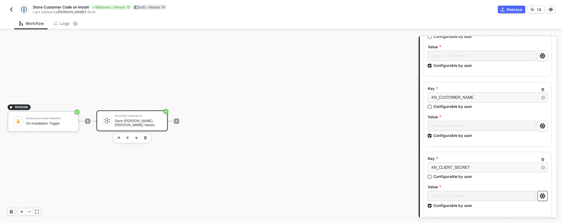
click at [541, 195] on button "button" at bounding box center [542, 196] width 10 height 10
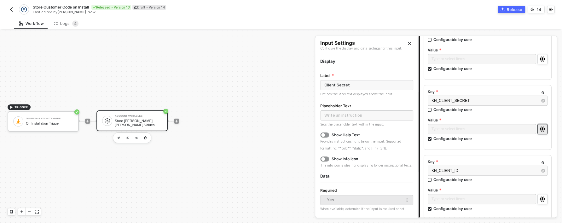
scroll to position [193, 0]
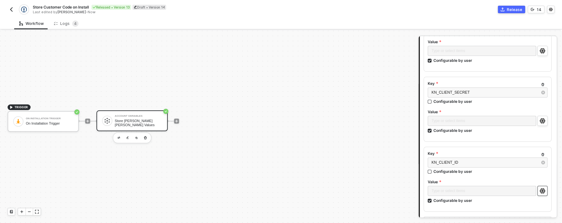
click at [542, 192] on button "button" at bounding box center [542, 191] width 10 height 10
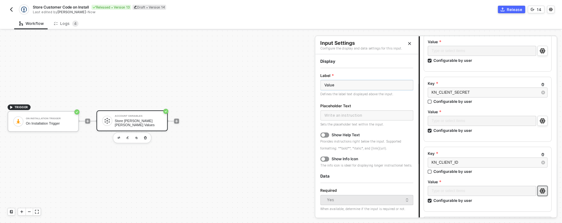
click at [354, 84] on input "Value" at bounding box center [366, 85] width 93 height 10
click at [539, 120] on icon "icon-settings" at bounding box center [541, 120] width 5 height 5
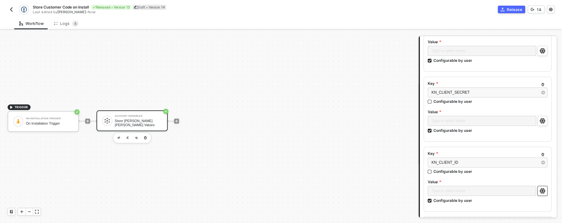
click at [542, 189] on button "button" at bounding box center [542, 191] width 10 height 10
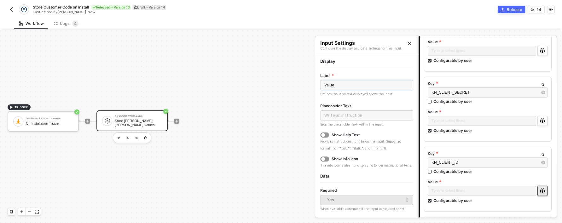
click at [336, 88] on input "Value" at bounding box center [366, 85] width 93 height 10
type input "Client ID"
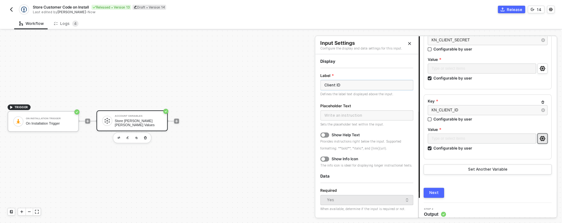
scroll to position [250, 0]
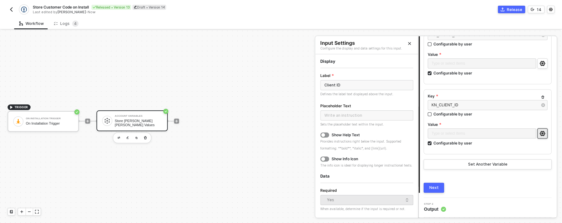
click at [476, 172] on div "Connector Name Store Kühne Nagel Values Select Action Set Account Variables Set…" at bounding box center [488, 7] width 128 height 372
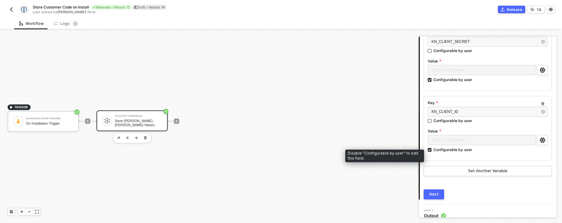
scroll to position [223, 0]
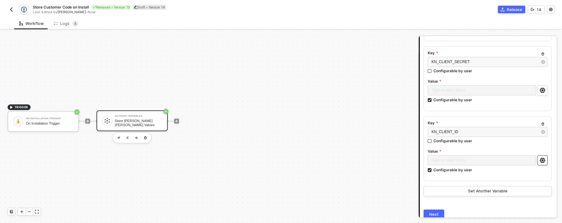
click at [540, 160] on icon "icon-settings" at bounding box center [541, 160] width 5 height 5
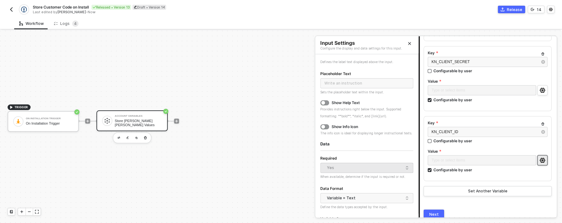
scroll to position [82, 0]
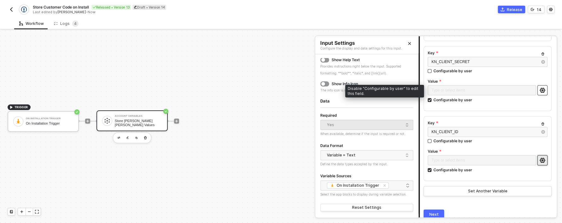
click at [537, 91] on button "button" at bounding box center [542, 90] width 10 height 10
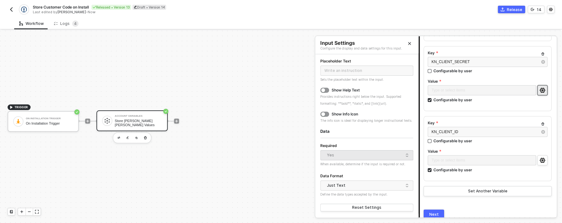
scroll to position [51, 0]
click at [540, 159] on icon "icon-settings" at bounding box center [541, 160] width 5 height 5
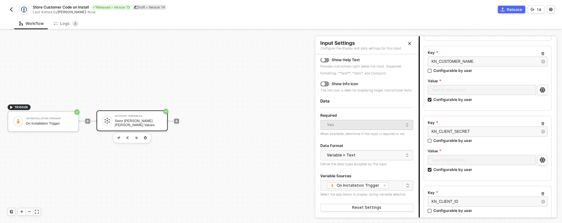
scroll to position [89, 0]
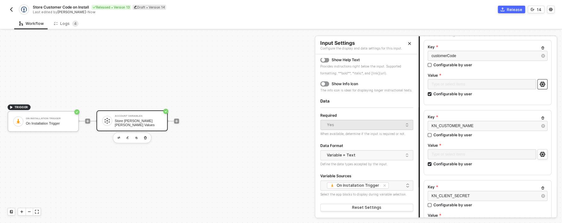
click at [537, 86] on button "button" at bounding box center [542, 84] width 10 height 10
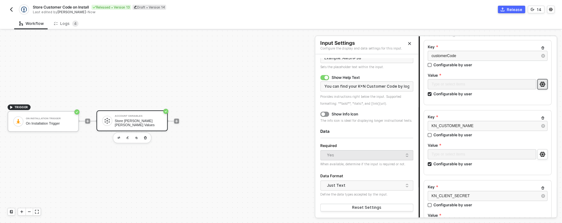
scroll to position [0, 0]
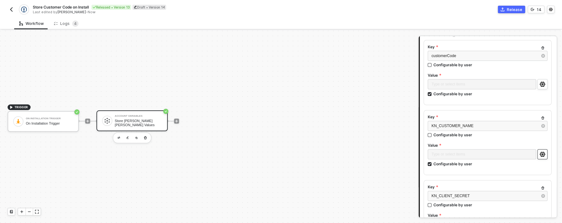
click at [538, 158] on button "button" at bounding box center [542, 154] width 10 height 10
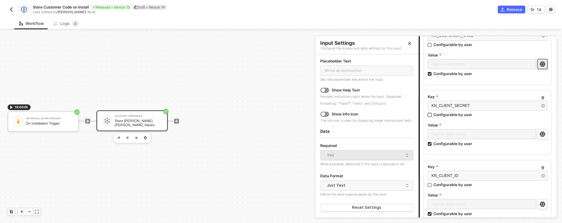
scroll to position [191, 0]
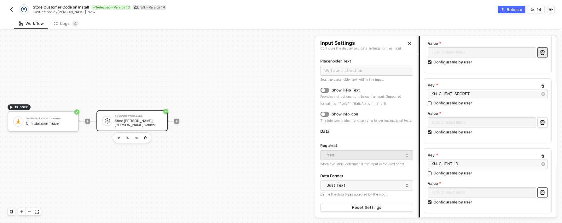
click at [539, 193] on icon "icon-settings" at bounding box center [541, 192] width 5 height 5
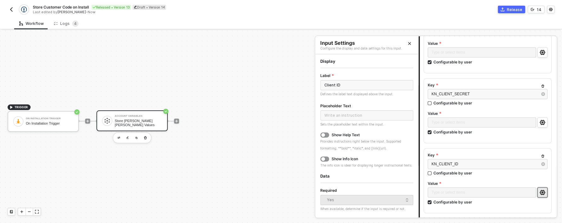
scroll to position [82, 0]
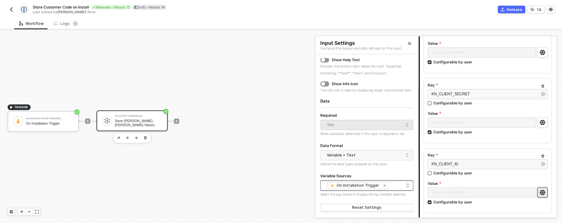
click at [383, 186] on icon "icon-close-small" at bounding box center [384, 185] width 3 height 3
click at [375, 207] on div "Reset Settings" at bounding box center [366, 207] width 29 height 5
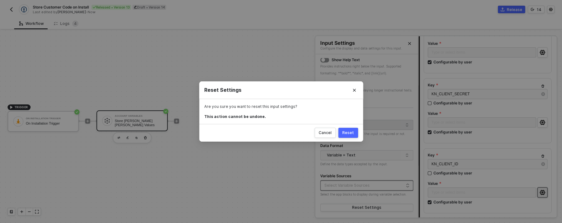
click at [348, 135] on div "Reset" at bounding box center [348, 132] width 12 height 5
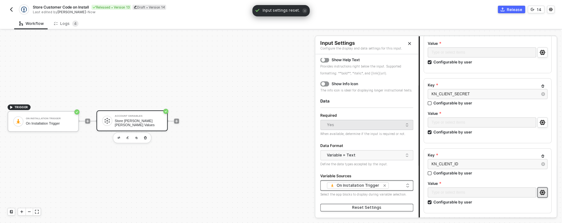
click at [383, 185] on icon "icon-close-small" at bounding box center [385, 185] width 4 height 4
click at [378, 175] on div "Variable Sources" at bounding box center [366, 176] width 93 height 8
click at [540, 123] on icon "icon-settings" at bounding box center [541, 122] width 5 height 5
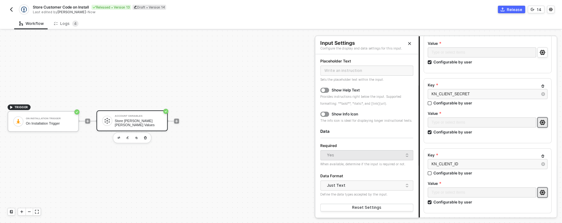
scroll to position [0, 0]
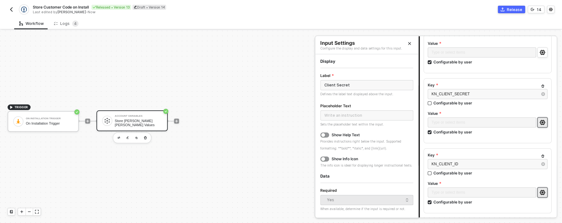
click at [539, 193] on icon "icon-settings" at bounding box center [542, 192] width 6 height 5
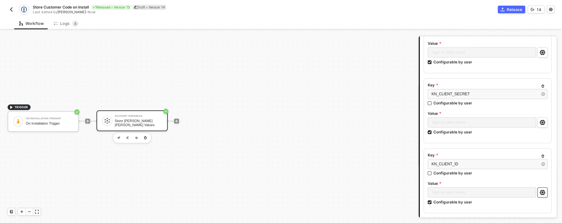
click at [539, 193] on icon "icon-settings" at bounding box center [542, 192] width 6 height 5
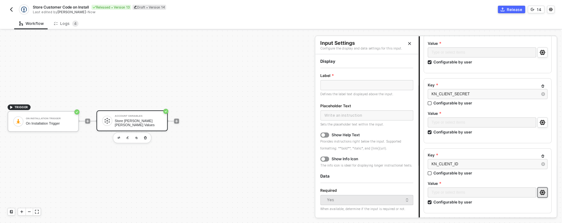
scroll to position [75, 0]
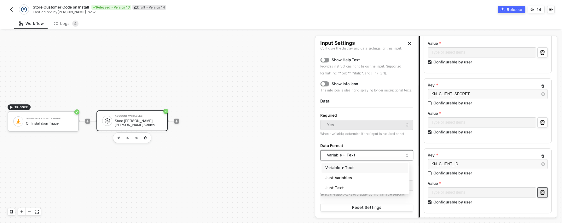
click at [365, 160] on div "Variable + Text" at bounding box center [365, 154] width 77 height 9
click at [354, 191] on div "Just Text" at bounding box center [364, 188] width 79 height 6
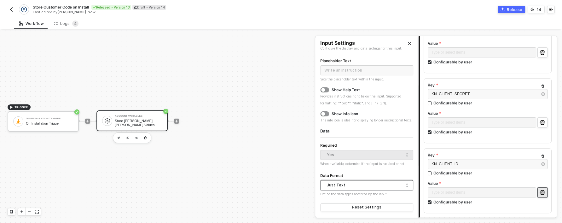
scroll to position [51, 0]
click at [360, 171] on form "Label Defines the label text displayed above the input. Placeholder Text Sets t…" at bounding box center [366, 119] width 93 height 185
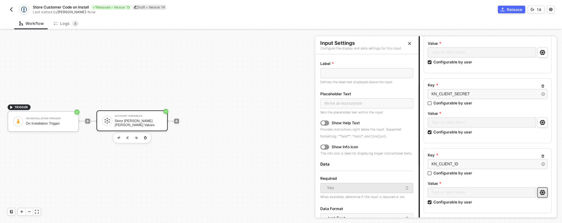
scroll to position [0, 0]
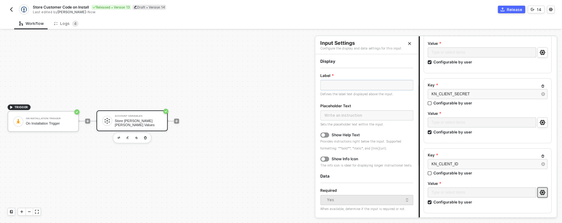
click at [340, 88] on input "text" at bounding box center [366, 85] width 93 height 10
type input "Client ID"
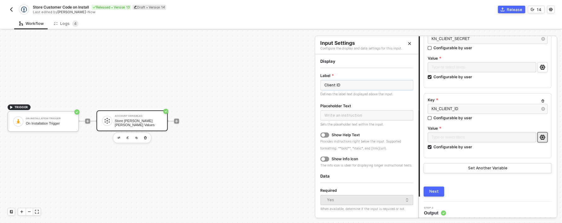
scroll to position [250, 0]
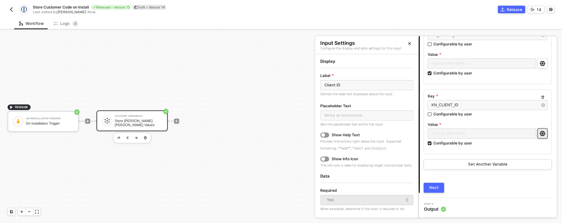
click at [427, 184] on button "Next" at bounding box center [434, 187] width 20 height 10
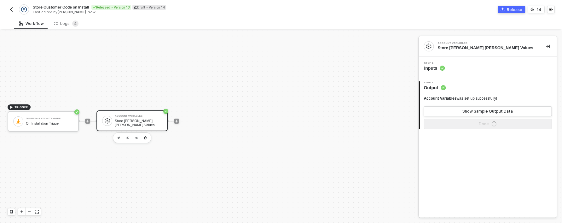
scroll to position [0, 0]
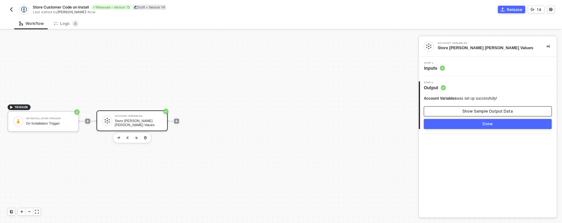
click at [488, 113] on div "Show Sample Output Data" at bounding box center [487, 111] width 50 height 5
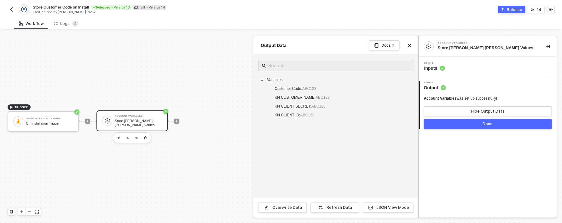
click at [447, 74] on div "Step 1 Inputs" at bounding box center [487, 67] width 138 height 20
click at [440, 65] on div "Step 1 Inputs" at bounding box center [434, 66] width 21 height 9
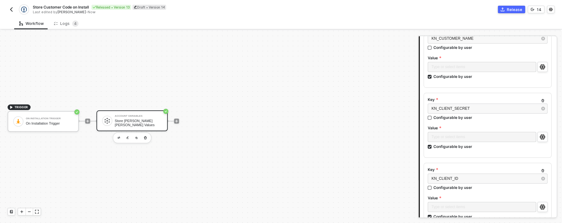
scroll to position [250, 0]
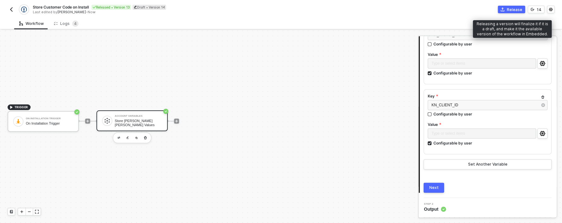
click at [508, 8] on div "Release" at bounding box center [514, 9] width 15 height 5
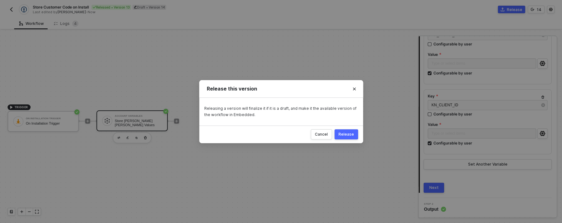
click at [345, 137] on button "Release" at bounding box center [346, 134] width 24 height 10
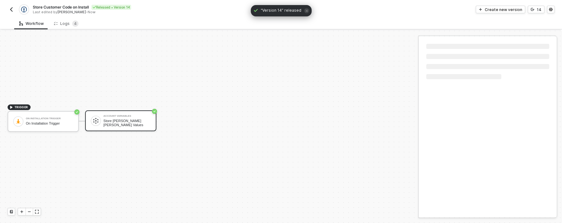
click at [12, 14] on div "Store Customer Code on Install Released • Version 14 Last edited by Vishnu Swar…" at bounding box center [145, 9] width 274 height 10
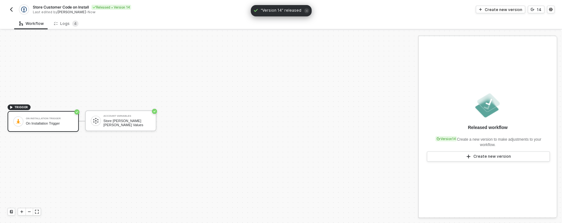
click at [11, 11] on img "button" at bounding box center [11, 9] width 5 height 5
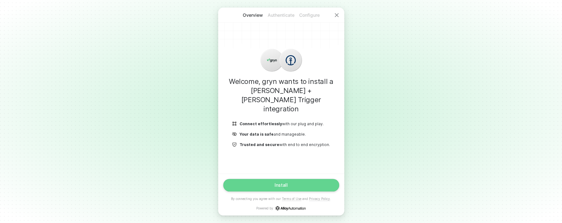
click at [288, 184] on button "Install" at bounding box center [281, 185] width 116 height 13
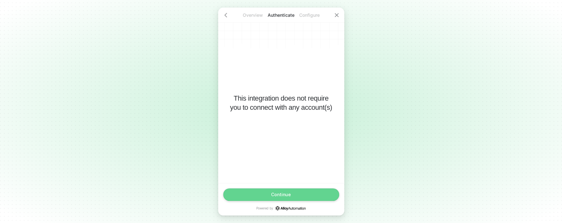
click at [298, 194] on button "Continue" at bounding box center [281, 194] width 116 height 13
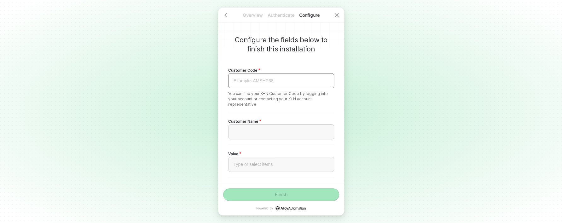
click at [272, 84] on div "Example: AMSHP38 ﻿" at bounding box center [281, 80] width 106 height 15
click at [268, 167] on div "Type or select items ﻿" at bounding box center [281, 164] width 106 height 15
click at [261, 136] on div "﻿" at bounding box center [281, 131] width 106 height 15
click at [256, 124] on div "Customer Name ﻿" at bounding box center [281, 128] width 106 height 22
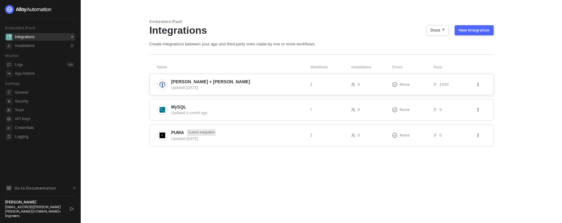
click at [250, 83] on span "[PERSON_NAME] + [PERSON_NAME]" at bounding box center [238, 81] width 134 height 6
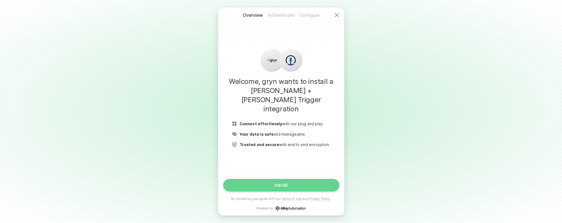
click at [268, 185] on button "Install" at bounding box center [281, 185] width 116 height 13
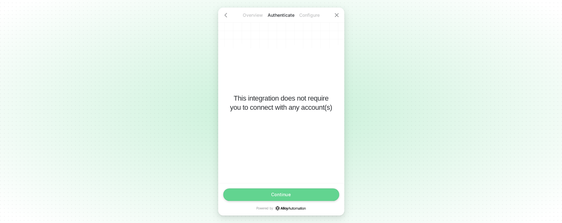
click at [302, 193] on button "Continue" at bounding box center [281, 194] width 116 height 13
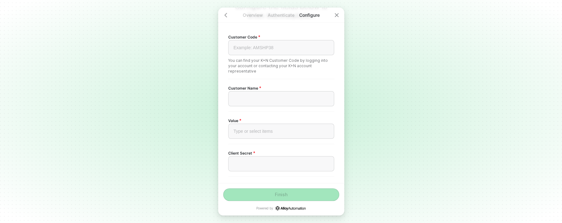
scroll to position [33, 0]
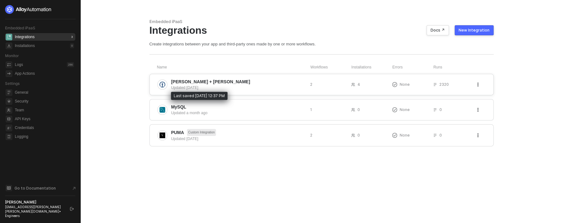
click at [187, 86] on div "Updated [DATE]" at bounding box center [238, 88] width 134 height 6
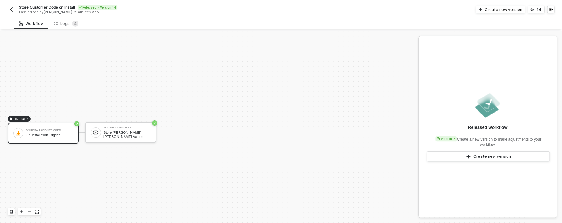
scroll to position [12, 0]
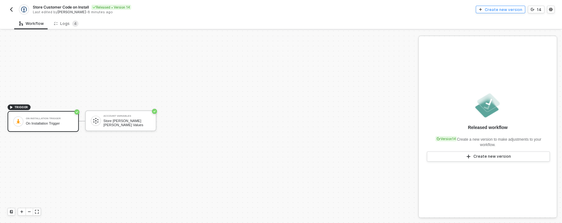
click at [494, 11] on div "Create new version" at bounding box center [503, 9] width 37 height 5
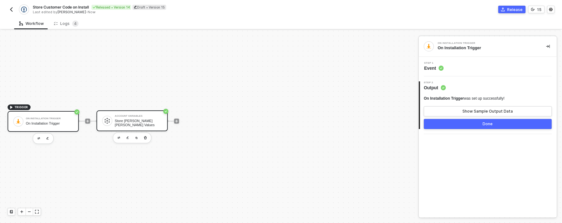
click at [126, 116] on div "Account Variables" at bounding box center [138, 116] width 47 height 3
click at [463, 69] on div "Step 1 Inputs" at bounding box center [488, 66] width 136 height 9
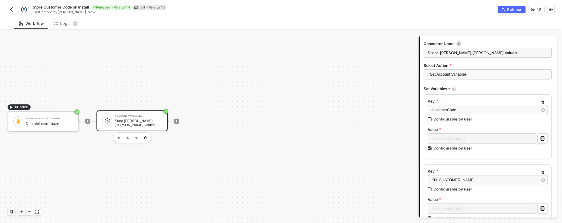
scroll to position [31, 0]
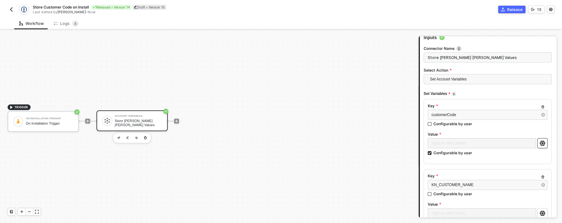
click at [542, 143] on button "button" at bounding box center [542, 143] width 10 height 10
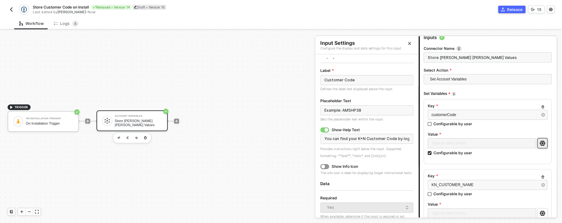
scroll to position [63, 0]
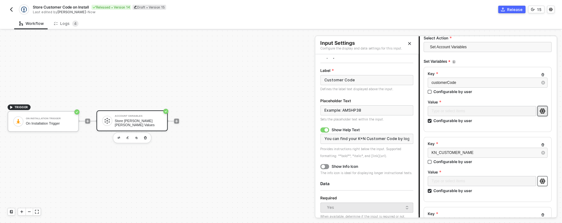
click at [543, 180] on button "button" at bounding box center [542, 181] width 10 height 10
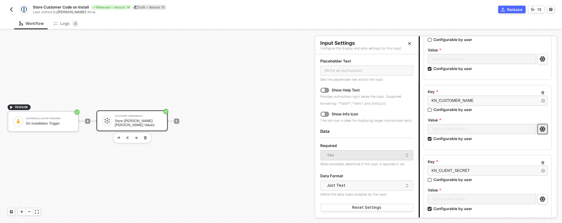
scroll to position [138, 0]
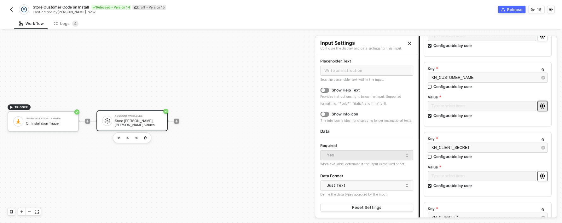
click at [540, 178] on button "button" at bounding box center [542, 176] width 10 height 10
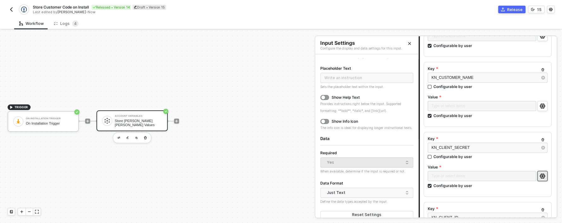
scroll to position [0, 0]
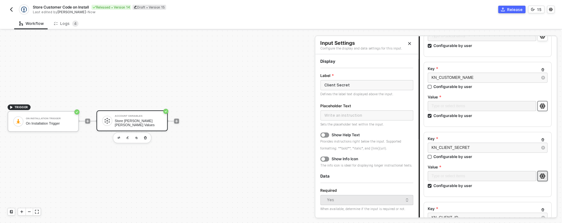
click at [537, 105] on button "button" at bounding box center [542, 106] width 10 height 10
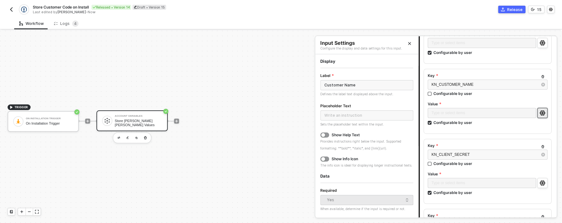
scroll to position [132, 0]
click at [537, 184] on button "button" at bounding box center [542, 181] width 10 height 10
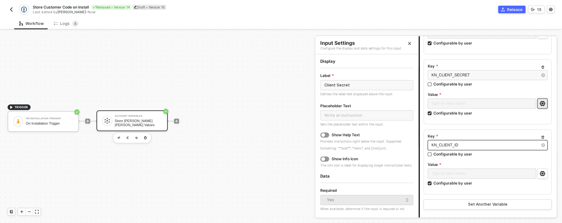
scroll to position [213, 0]
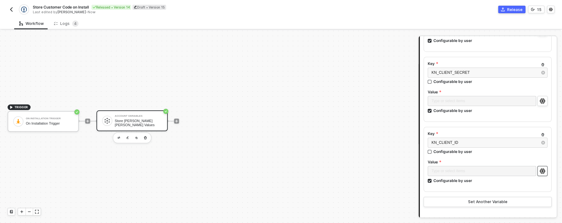
click at [541, 173] on button "button" at bounding box center [542, 171] width 10 height 10
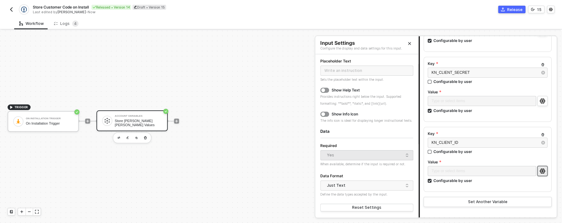
scroll to position [51, 0]
click at [542, 102] on button "button" at bounding box center [542, 101] width 10 height 10
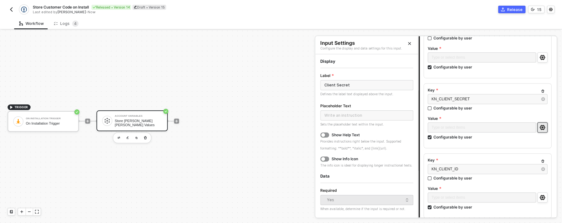
scroll to position [170, 0]
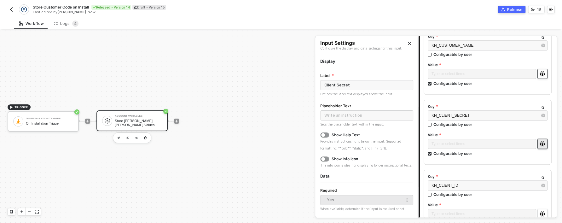
click at [540, 72] on icon "icon-settings" at bounding box center [542, 73] width 6 height 5
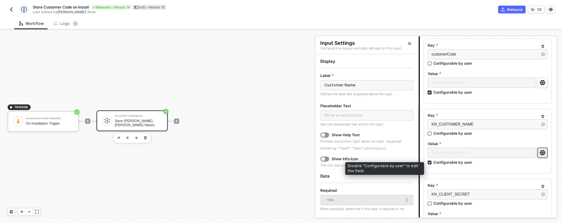
scroll to position [59, 0]
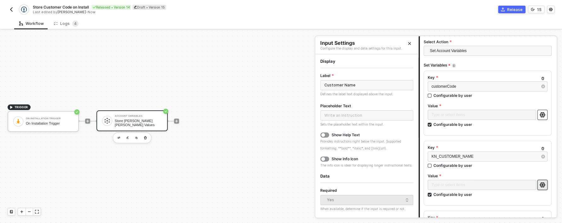
click at [539, 112] on icon "icon-settings" at bounding box center [541, 114] width 5 height 5
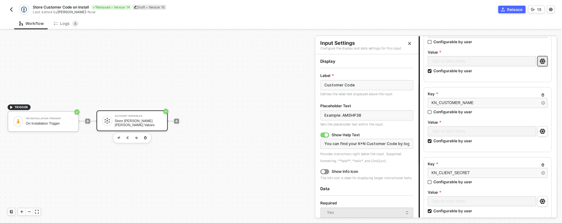
scroll to position [112, 0]
click at [541, 95] on icon "button" at bounding box center [543, 95] width 4 height 4
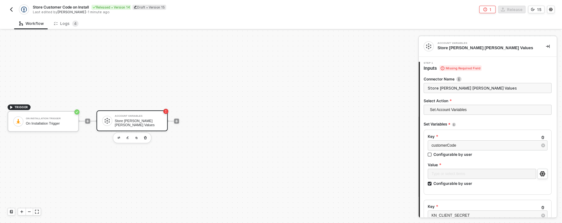
scroll to position [70, 0]
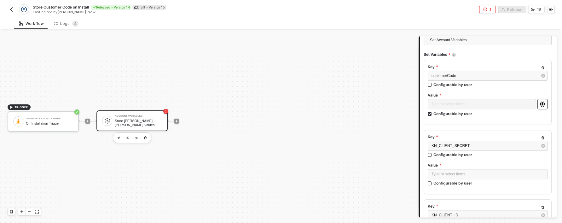
click at [539, 104] on icon "icon-settings" at bounding box center [542, 103] width 6 height 5
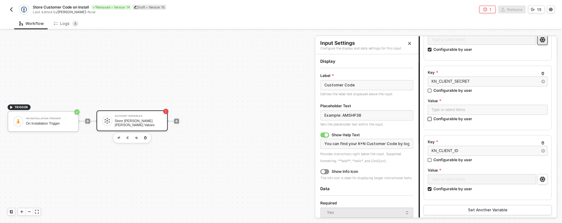
scroll to position [107, 0]
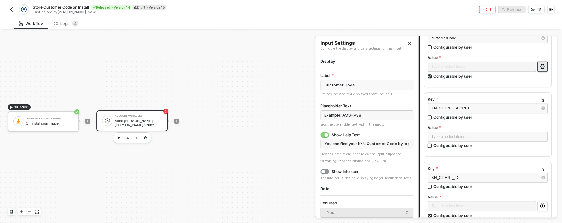
click at [466, 145] on div "Configurable by user" at bounding box center [452, 145] width 39 height 5
click at [432, 145] on input "Configurable by user" at bounding box center [430, 146] width 4 height 4
checkbox input "true"
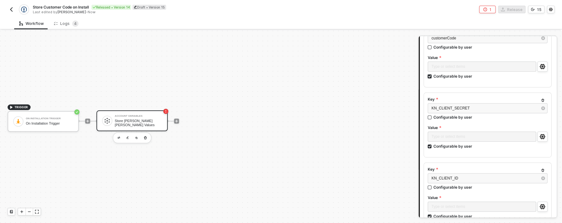
scroll to position [118, 0]
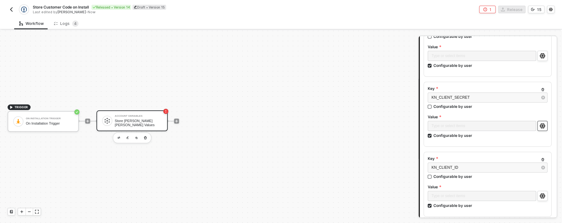
click at [540, 129] on button "button" at bounding box center [542, 126] width 10 height 10
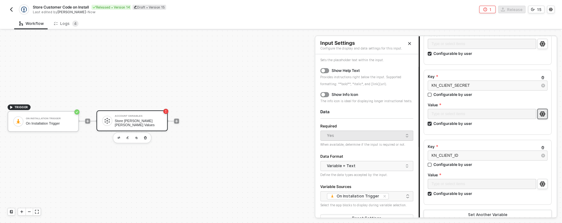
scroll to position [134, 0]
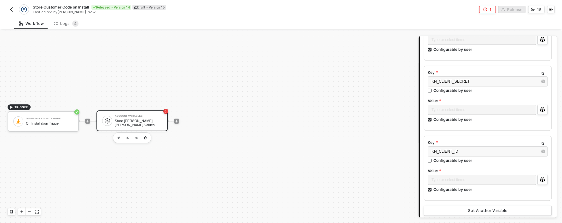
click at [487, 136] on div "Key customerCode Configurable by user Value Type or select items ﻿ Configurable…" at bounding box center [488, 106] width 128 height 220
click at [542, 110] on button "button" at bounding box center [542, 110] width 10 height 10
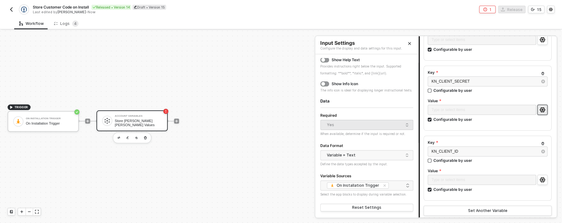
scroll to position [82, 0]
click at [386, 154] on div "Variable + Text" at bounding box center [365, 154] width 77 height 9
click at [360, 187] on div "Just Text" at bounding box center [364, 188] width 79 height 6
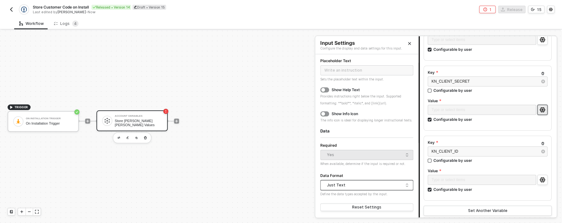
scroll to position [51, 0]
click at [539, 182] on button "button" at bounding box center [542, 180] width 10 height 10
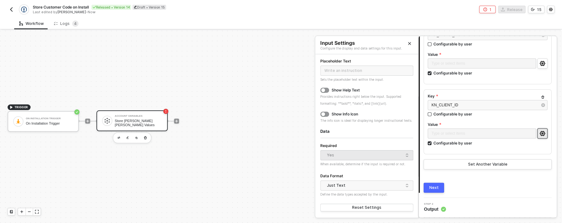
click at [427, 187] on button "Next" at bounding box center [434, 187] width 20 height 10
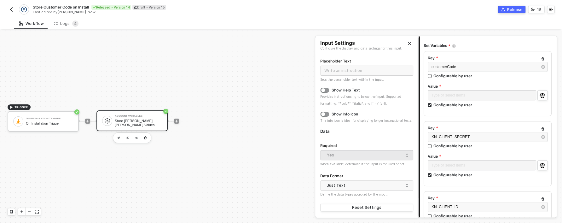
scroll to position [0, 0]
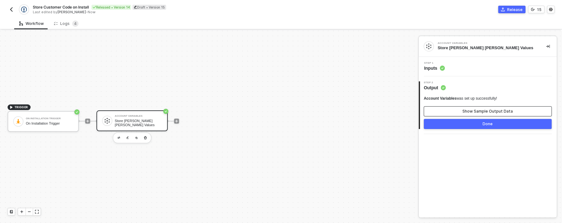
click at [488, 111] on div "Show Sample Output Data" at bounding box center [487, 111] width 50 height 5
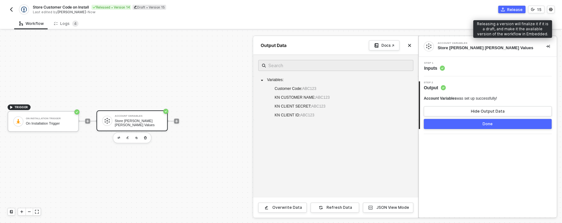
click at [507, 11] on button "Release" at bounding box center [511, 10] width 27 height 8
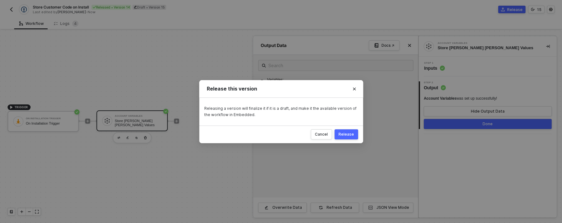
click at [353, 135] on div "Release" at bounding box center [345, 134] width 15 height 5
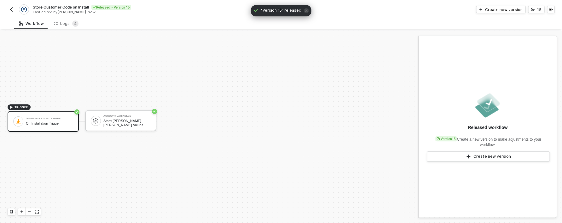
click at [13, 10] on img "button" at bounding box center [11, 9] width 5 height 5
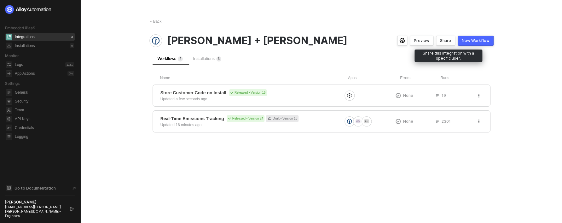
click at [445, 43] on div "Share" at bounding box center [445, 40] width 11 height 5
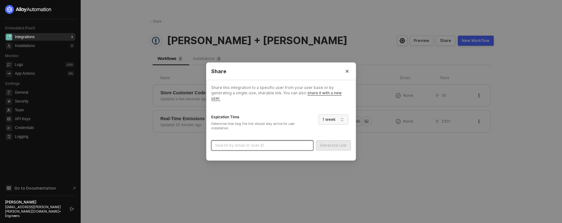
click at [269, 141] on input "search" at bounding box center [262, 145] width 95 height 9
type input "1"
click at [271, 101] on div "Share this integration to a specific user from your user base or by generating …" at bounding box center [281, 120] width 140 height 70
click at [269, 141] on input "search" at bounding box center [262, 145] width 95 height 9
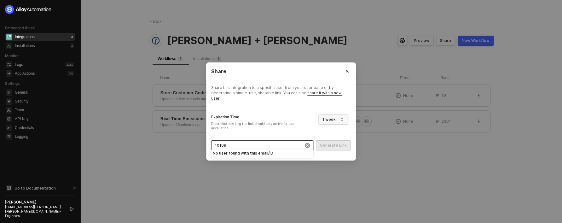
type input "101090"
click at [269, 159] on div "gryn_101090 (6888df9083750856bf78afd1)" at bounding box center [261, 157] width 91 height 6
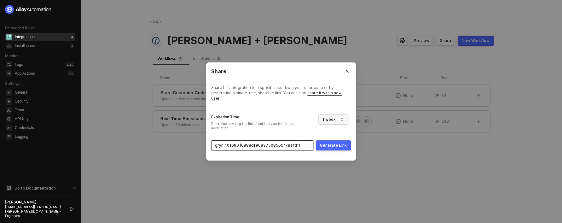
click at [329, 145] on div "Generate Link" at bounding box center [333, 145] width 27 height 5
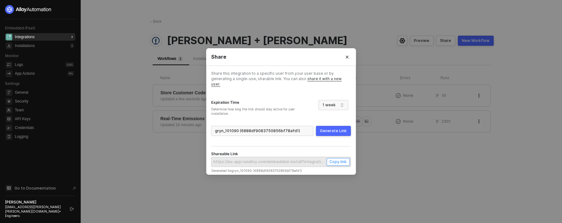
click at [343, 159] on div "Copy link" at bounding box center [337, 161] width 17 height 5
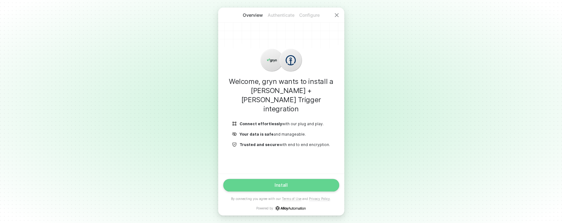
click at [283, 181] on button "Install" at bounding box center [281, 185] width 116 height 13
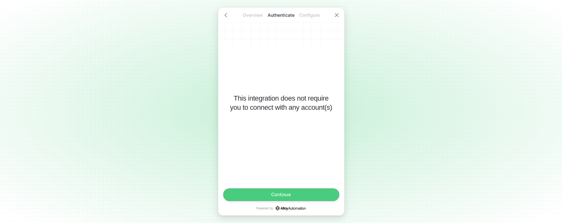
click at [288, 202] on div "Continue Powered by" at bounding box center [281, 199] width 116 height 22
click at [288, 199] on button "Continue" at bounding box center [281, 194] width 116 height 13
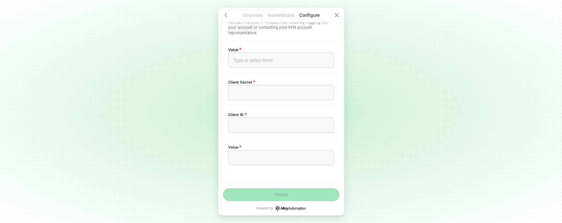
scroll to position [38, 0]
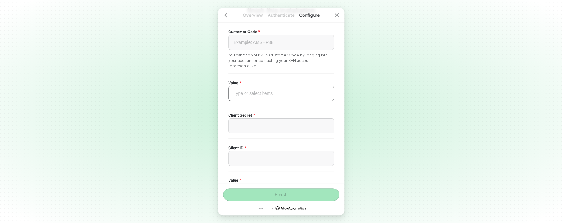
click at [283, 97] on div "Type or select items ﻿" at bounding box center [281, 93] width 106 height 15
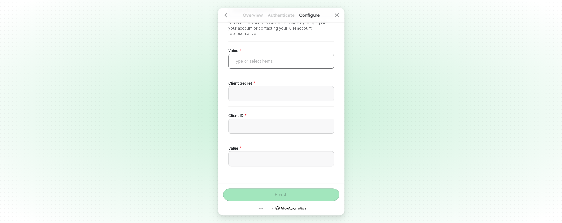
scroll to position [72, 0]
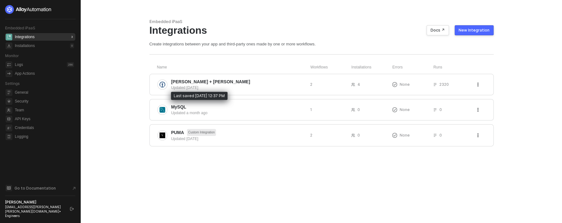
click at [232, 85] on div "Updated [DATE]" at bounding box center [238, 88] width 134 height 6
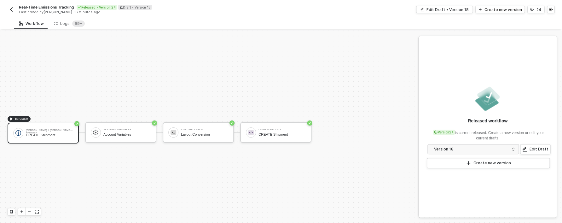
scroll to position [12, 0]
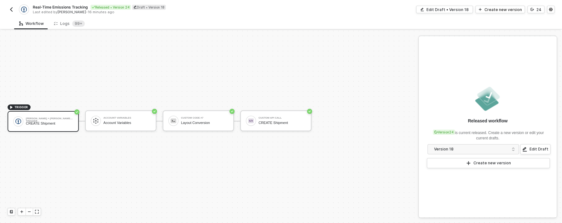
click at [14, 13] on button "button" at bounding box center [12, 10] width 8 height 8
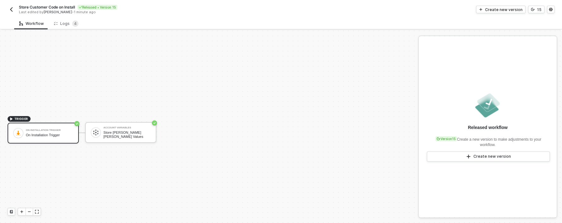
scroll to position [12, 0]
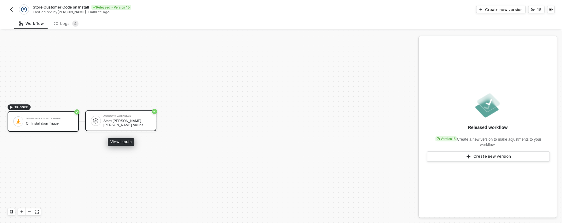
click at [120, 121] on div "Store [PERSON_NAME] [PERSON_NAME] Values" at bounding box center [126, 123] width 47 height 8
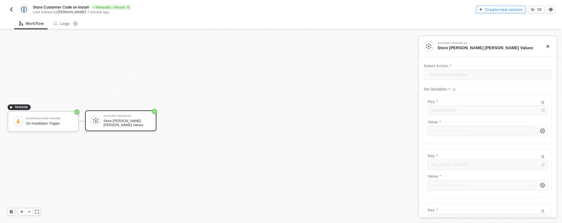
click at [512, 10] on div "Create new version" at bounding box center [503, 9] width 37 height 5
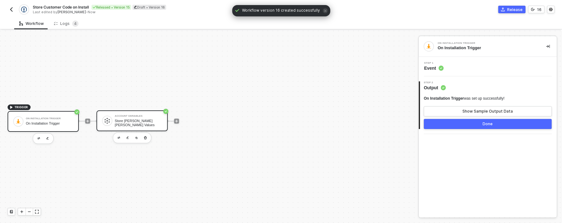
click at [136, 120] on div "Account Variables Store [PERSON_NAME] [PERSON_NAME] Values" at bounding box center [138, 121] width 47 height 12
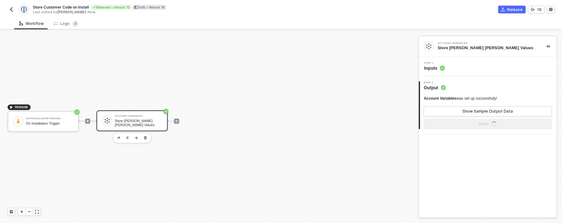
click at [493, 66] on div "Step 1 Inputs" at bounding box center [488, 66] width 136 height 9
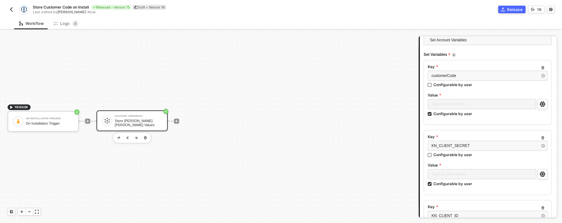
scroll to position [134, 0]
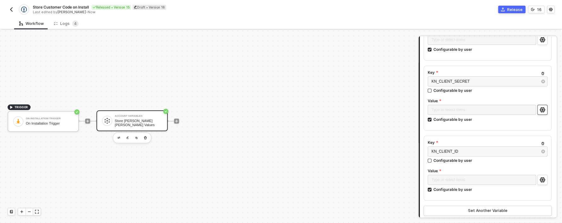
click at [537, 111] on button "button" at bounding box center [542, 110] width 10 height 10
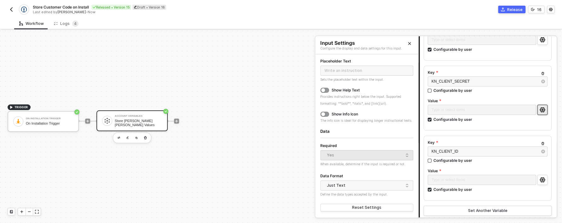
scroll to position [0, 0]
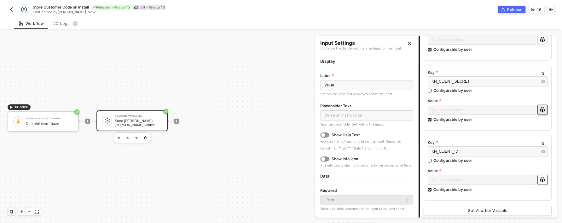
click at [539, 179] on icon "icon-settings" at bounding box center [542, 179] width 6 height 5
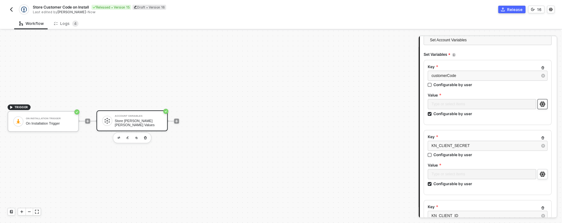
click at [542, 102] on button "button" at bounding box center [542, 104] width 10 height 10
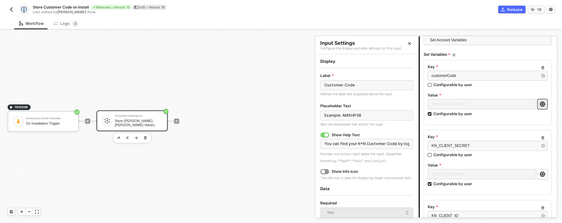
scroll to position [139, 0]
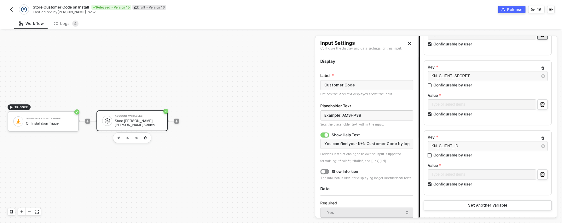
click at [455, 155] on div "Configurable by user" at bounding box center [452, 154] width 39 height 5
click at [432, 155] on input "Configurable by user" at bounding box center [430, 155] width 4 height 4
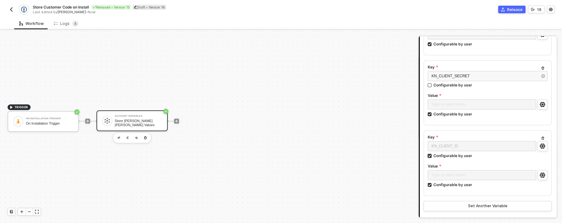
click at [455, 155] on div "Configurable by user" at bounding box center [452, 155] width 39 height 5
click at [432, 155] on input "Configurable by user" at bounding box center [430, 156] width 4 height 4
checkbox input "false"
click at [449, 183] on div "Configurable by user" at bounding box center [452, 183] width 39 height 5
click at [432, 183] on input "Configurable by user" at bounding box center [430, 184] width 4 height 4
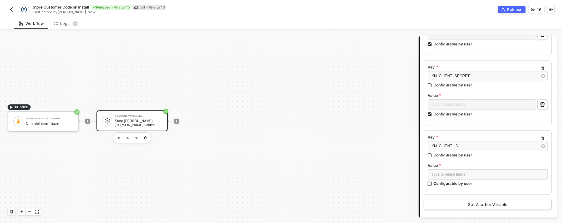
click at [449, 183] on div "Configurable by user" at bounding box center [452, 183] width 39 height 5
click at [432, 183] on input "Configurable by user" at bounding box center [430, 184] width 4 height 4
checkbox input "true"
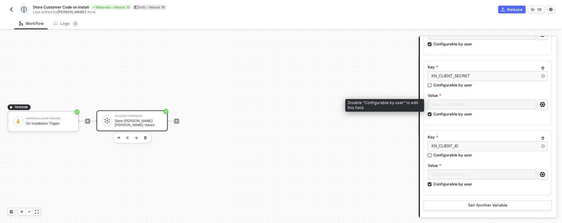
click at [459, 118] on div "Type or select items ﻿ Configurable by user" at bounding box center [488, 109] width 120 height 20
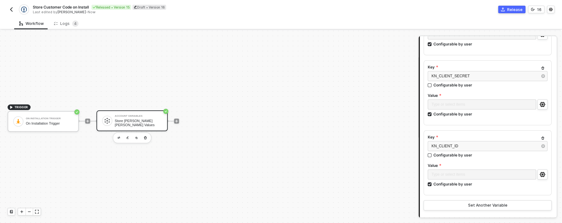
click at [458, 117] on div "Type or select items ﻿ Configurable by user" at bounding box center [488, 109] width 120 height 20
click at [457, 115] on div "Configurable by user" at bounding box center [452, 113] width 39 height 5
click at [432, 115] on input "Configurable by user" at bounding box center [430, 114] width 4 height 4
checkbox input "false"
click at [451, 182] on div "Configurable by user" at bounding box center [452, 183] width 39 height 5
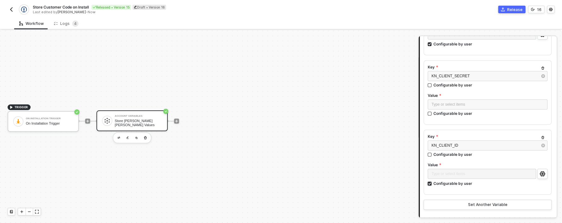
click at [432, 182] on input "Configurable by user" at bounding box center [430, 184] width 4 height 4
checkbox input "false"
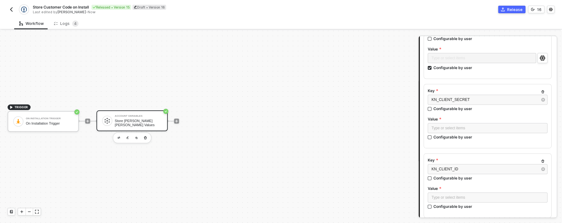
scroll to position [107, 0]
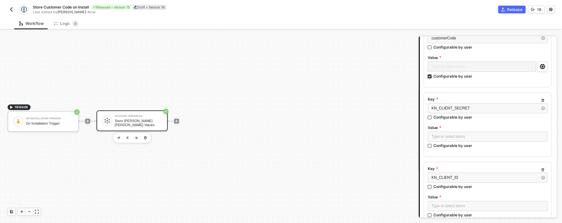
click at [440, 78] on div "Configurable by user" at bounding box center [452, 75] width 39 height 5
click at [432, 78] on input "Configurable by user" at bounding box center [430, 76] width 4 height 4
checkbox input "false"
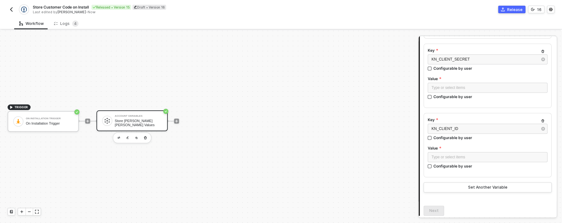
scroll to position [178, 0]
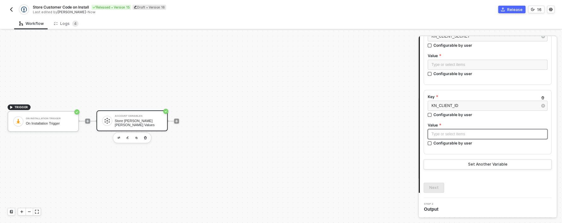
click at [449, 136] on div "Type or select items ﻿" at bounding box center [487, 134] width 112 height 6
click at [443, 66] on div "r" at bounding box center [487, 65] width 112 height 6
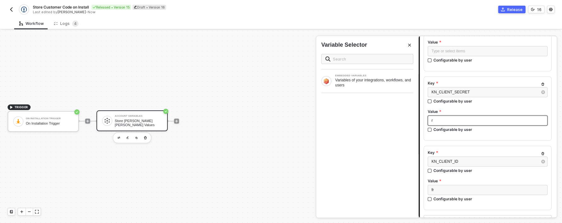
scroll to position [114, 0]
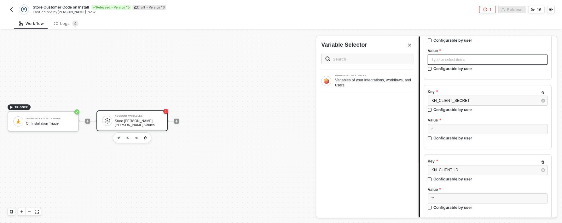
click at [449, 61] on div "Type or select items ﻿" at bounding box center [487, 60] width 112 height 6
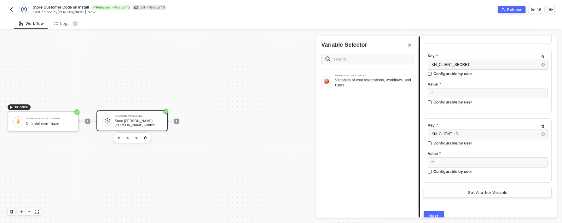
scroll to position [178, 0]
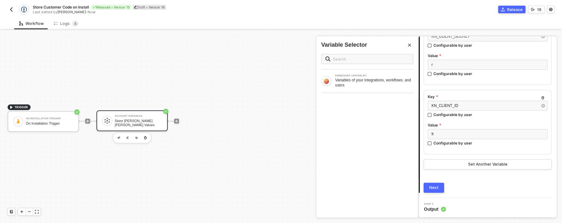
click at [442, 189] on button "Next" at bounding box center [434, 187] width 20 height 10
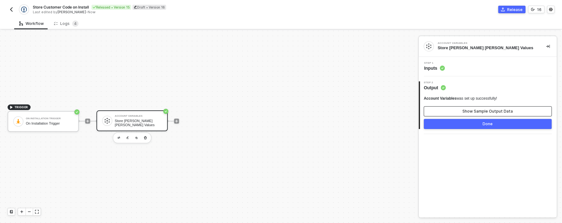
click at [457, 112] on button "Show Sample Output Data" at bounding box center [488, 111] width 128 height 10
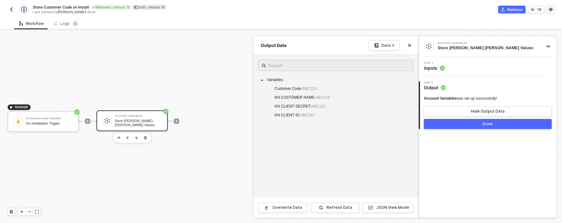
click at [455, 72] on div "Step 1 Inputs" at bounding box center [487, 67] width 138 height 20
click at [430, 55] on div "Account Variables Store Kühne Nagel Values" at bounding box center [487, 46] width 138 height 20
click at [442, 72] on div "Step 1 Inputs" at bounding box center [487, 67] width 138 height 20
click at [441, 70] on circle at bounding box center [442, 68] width 5 height 5
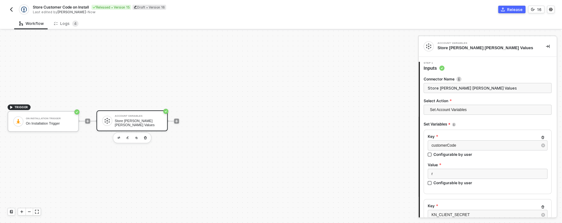
scroll to position [70, 0]
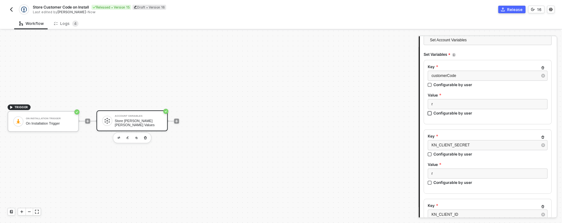
click at [450, 113] on div "Configurable by user" at bounding box center [452, 112] width 39 height 5
click at [432, 113] on input "Configurable by user" at bounding box center [430, 113] width 4 height 4
checkbox input "true"
click at [444, 181] on div "Configurable by user" at bounding box center [452, 182] width 39 height 5
click at [432, 181] on input "Configurable by user" at bounding box center [430, 183] width 4 height 4
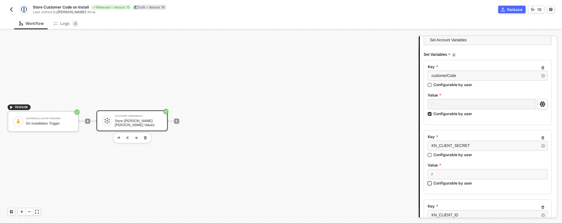
checkbox input "true"
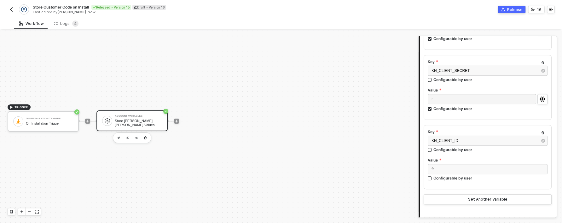
click at [445, 181] on div "fr Configurable by user" at bounding box center [488, 173] width 120 height 19
click at [444, 178] on div "Configurable by user" at bounding box center [452, 177] width 39 height 5
click at [432, 178] on input "Configurable by user" at bounding box center [430, 178] width 4 height 4
checkbox input "true"
click at [542, 169] on button "button" at bounding box center [542, 169] width 10 height 10
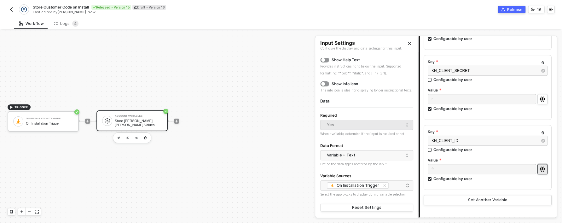
scroll to position [82, 0]
click at [365, 156] on div "Variable + Text" at bounding box center [365, 154] width 77 height 9
click at [353, 186] on div "Just Text" at bounding box center [364, 188] width 79 height 6
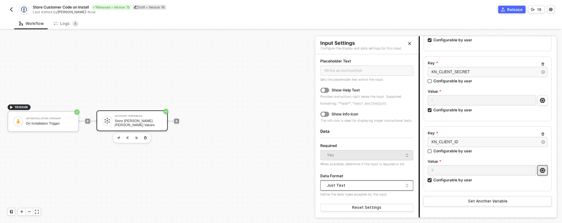
scroll to position [145, 0]
click at [537, 99] on button "button" at bounding box center [542, 99] width 10 height 10
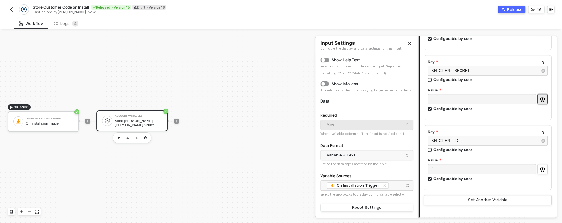
scroll to position [82, 0]
click at [390, 152] on div "Variable + Text" at bounding box center [365, 154] width 77 height 9
click at [366, 186] on div "Just Text" at bounding box center [364, 188] width 79 height 6
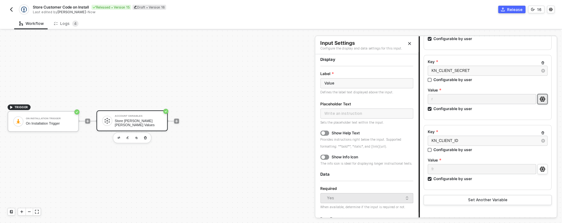
scroll to position [0, 0]
click at [343, 83] on input "Value" at bounding box center [366, 85] width 93 height 10
type input "Client Secret"
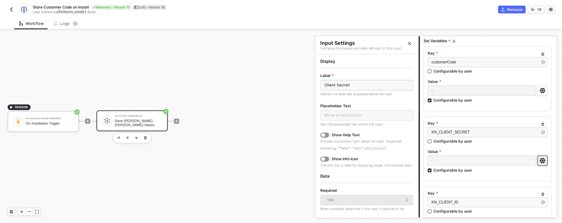
scroll to position [80, 0]
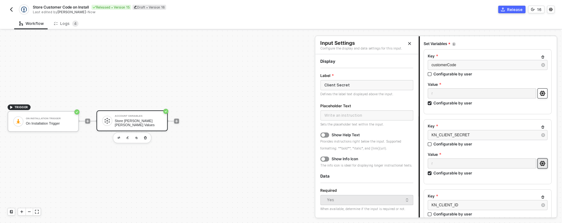
click at [539, 91] on icon "icon-settings" at bounding box center [542, 93] width 6 height 5
click at [368, 85] on input "Value" at bounding box center [366, 85] width 93 height 10
type input "C"
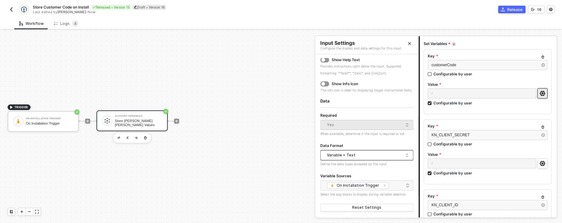
click at [372, 159] on div "Variable + Text" at bounding box center [365, 154] width 77 height 9
type input "KN Customer Code"
click at [344, 189] on div "Just Text" at bounding box center [364, 188] width 79 height 6
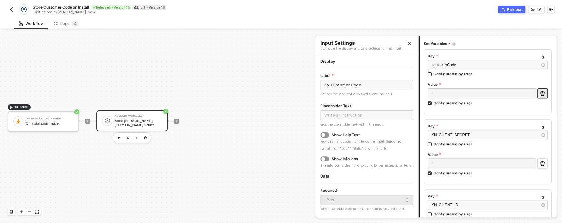
scroll to position [51, 0]
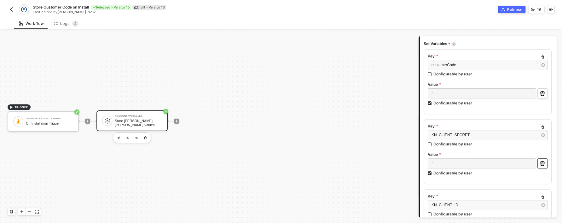
click at [542, 162] on button "button" at bounding box center [542, 163] width 10 height 10
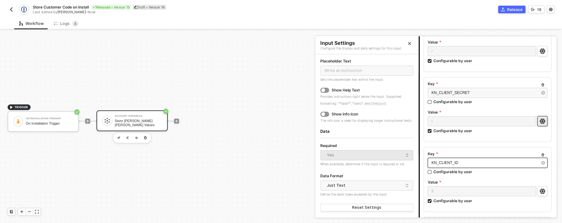
scroll to position [145, 0]
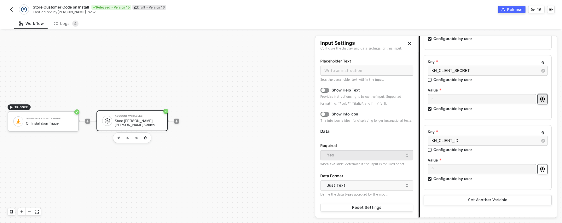
click at [539, 169] on icon "icon-settings" at bounding box center [541, 168] width 5 height 5
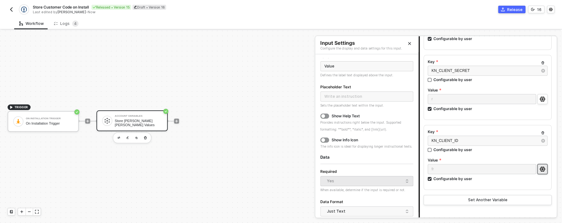
scroll to position [0, 0]
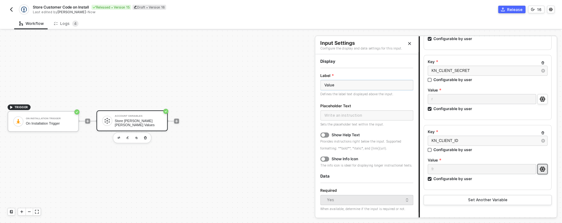
click at [368, 86] on input "Value" at bounding box center [366, 85] width 93 height 10
type input "Client ID"
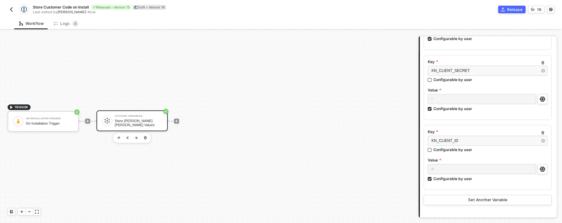
drag, startPoint x: 526, startPoint y: 10, endPoint x: 522, endPoint y: 9, distance: 3.5
click at [525, 9] on div "Release 16" at bounding box center [418, 10] width 274 height 8
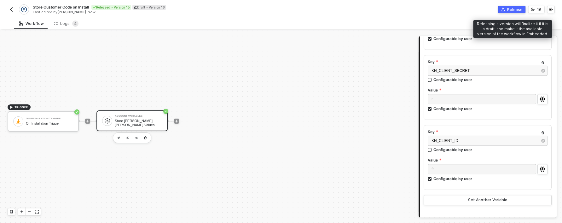
click at [522, 9] on div "Release" at bounding box center [514, 9] width 15 height 5
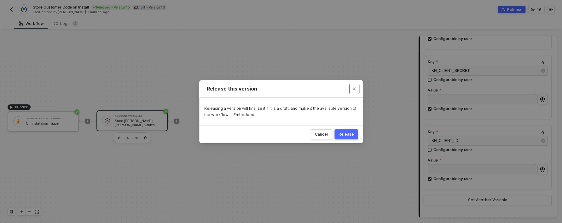
click at [354, 93] on button "Close" at bounding box center [354, 89] width 10 height 10
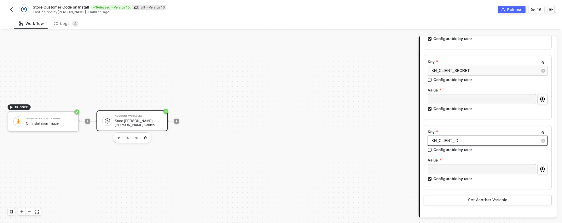
scroll to position [180, 0]
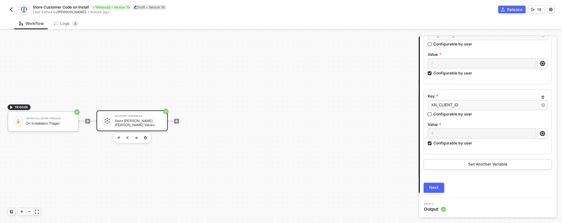
click at [440, 187] on button "Next" at bounding box center [434, 187] width 20 height 10
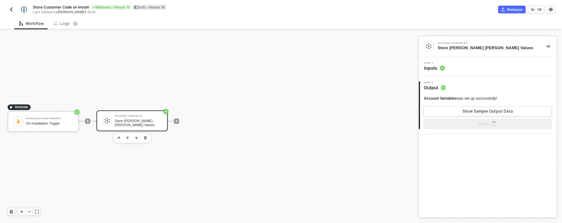
scroll to position [0, 0]
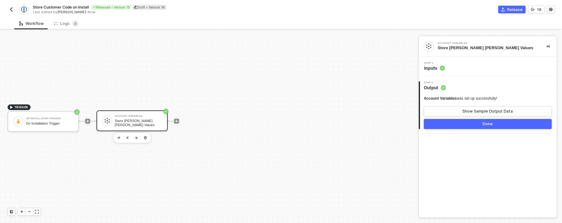
click at [487, 125] on div "Done" at bounding box center [487, 123] width 10 height 5
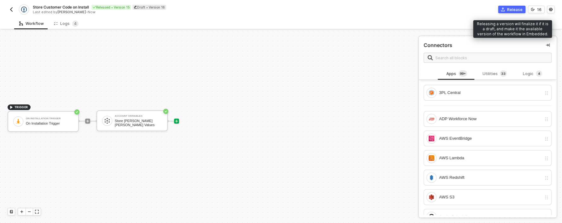
click at [511, 10] on div "Release" at bounding box center [514, 9] width 15 height 5
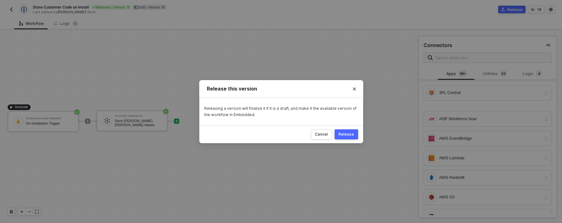
click at [350, 135] on div "Release" at bounding box center [345, 134] width 15 height 5
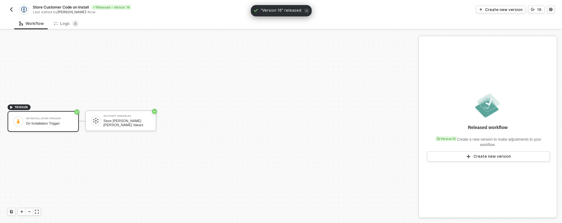
click at [12, 6] on button "button" at bounding box center [12, 10] width 8 height 8
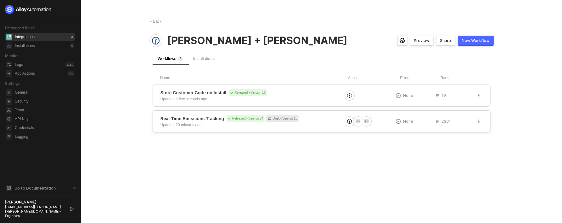
click at [257, 127] on div "Real-Time Emissions Tracking Released • Version 24 Draft • Version 18 Updated 2…" at bounding box center [251, 121] width 182 height 13
click at [477, 95] on icon "button" at bounding box center [479, 96] width 4 height 4
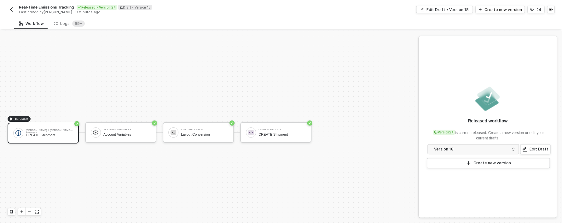
scroll to position [12, 0]
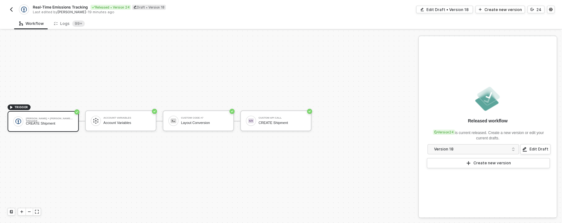
click at [13, 9] on img "button" at bounding box center [11, 9] width 5 height 5
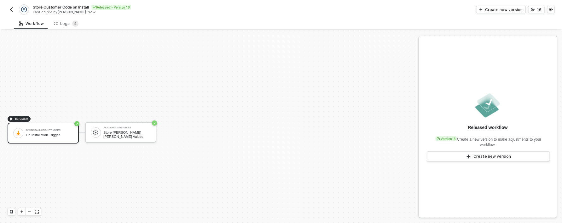
scroll to position [12, 0]
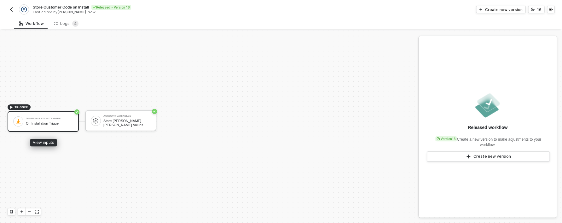
click at [37, 124] on div "On Installation Trigger" at bounding box center [49, 123] width 47 height 4
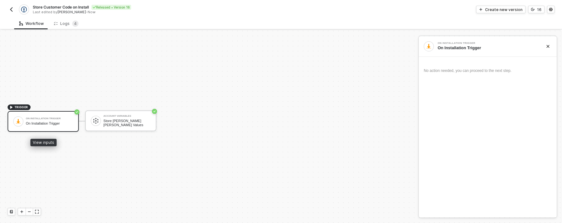
click at [12, 109] on div "TRIGGER" at bounding box center [19, 107] width 23 height 6
click at [12, 108] on icon "icon-play" at bounding box center [11, 107] width 3 height 3
click at [12, 118] on div "On Installation Trigger On Installation Trigger" at bounding box center [43, 121] width 71 height 21
click at [499, 12] on div "Create new version" at bounding box center [503, 9] width 37 height 5
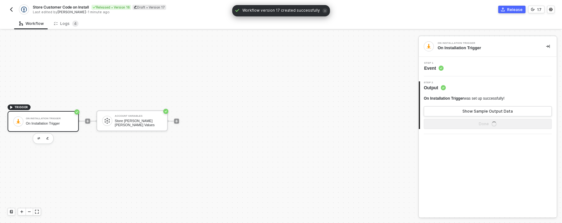
click at [14, 108] on div "TRIGGER" at bounding box center [19, 107] width 23 height 6
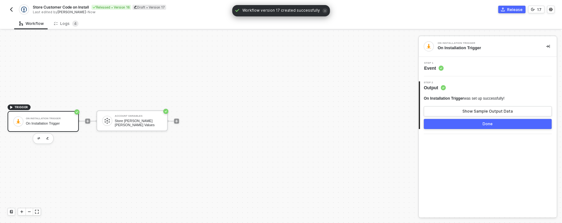
click at [10, 107] on icon "icon-play" at bounding box center [11, 107] width 3 height 3
click at [10, 107] on icon "icon-play" at bounding box center [11, 107] width 4 height 4
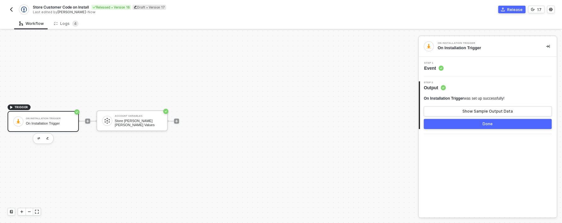
click at [442, 70] on circle at bounding box center [440, 68] width 5 height 5
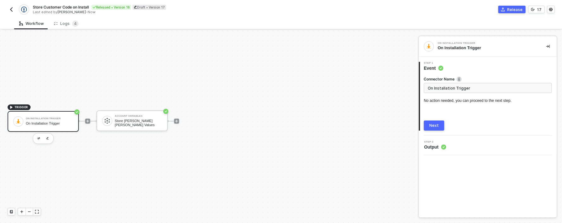
drag, startPoint x: 436, startPoint y: 131, endPoint x: 436, endPoint y: 126, distance: 5.4
click at [436, 131] on div "1 Step 1 Event Connector Name On Installation Trigger No action needed, you can…" at bounding box center [487, 96] width 138 height 79
click at [436, 125] on div "Next" at bounding box center [433, 125] width 9 height 5
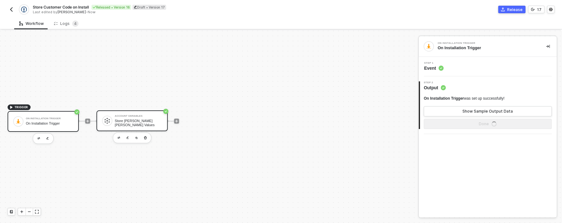
click at [132, 123] on div "Store Kühne Nagel Values" at bounding box center [138, 123] width 47 height 8
click at [443, 68] on icon at bounding box center [442, 68] width 2 height 1
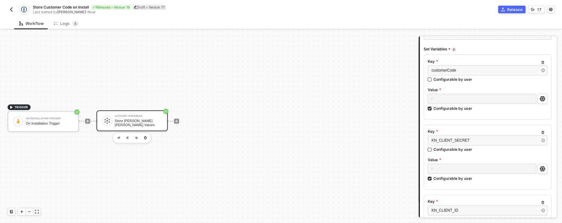
scroll to position [180, 0]
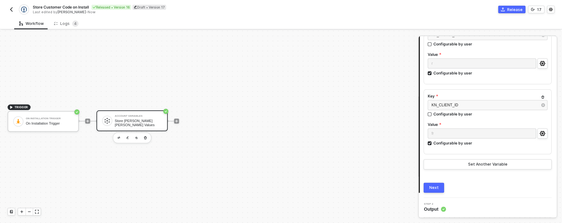
click at [426, 189] on button "Next" at bounding box center [434, 187] width 20 height 10
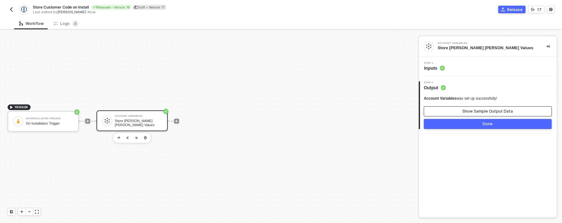
click at [470, 116] on button "Show Sample Output Data" at bounding box center [488, 111] width 128 height 10
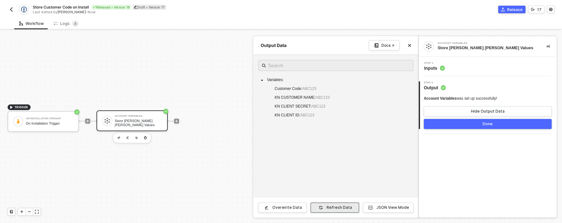
click at [337, 211] on button "Refresh Data" at bounding box center [334, 207] width 49 height 10
click at [510, 12] on div "Release" at bounding box center [514, 9] width 15 height 5
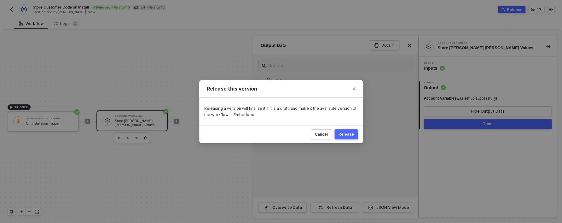
click at [345, 134] on div "Release" at bounding box center [345, 134] width 15 height 5
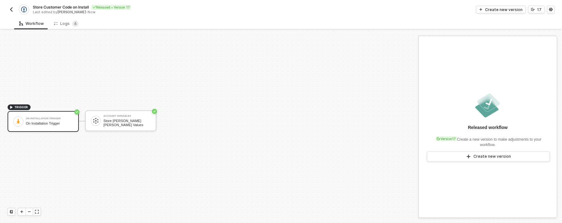
click at [11, 8] on img "button" at bounding box center [11, 9] width 5 height 5
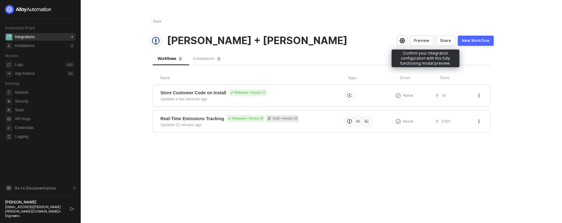
click at [428, 39] on div "Preview" at bounding box center [421, 40] width 15 height 5
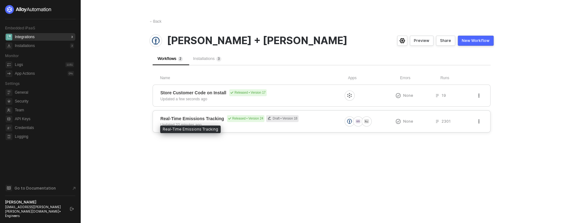
click at [188, 118] on span "Real-Time Emissions Tracking" at bounding box center [192, 118] width 64 height 6
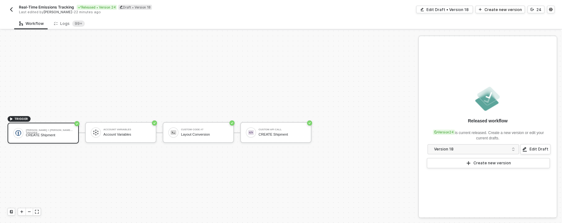
scroll to position [12, 0]
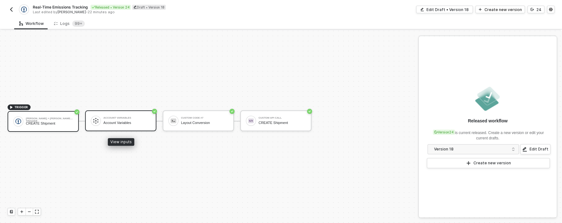
click at [139, 118] on div "Account Variables" at bounding box center [126, 118] width 47 height 3
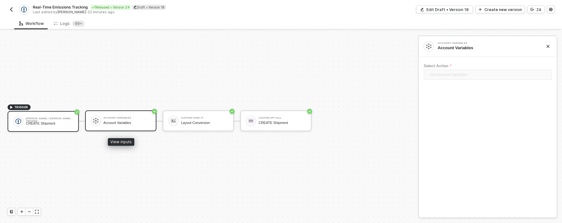
click at [72, 118] on div "[PERSON_NAME] + [PERSON_NAME] Trigger" at bounding box center [49, 118] width 47 height 3
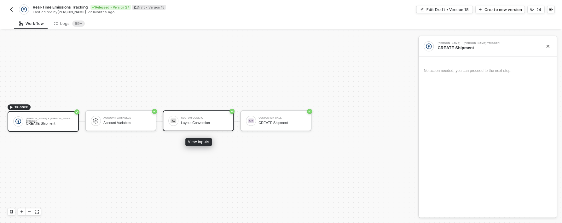
click at [185, 126] on div "Custom Code #7 Layout Conversion" at bounding box center [204, 121] width 47 height 12
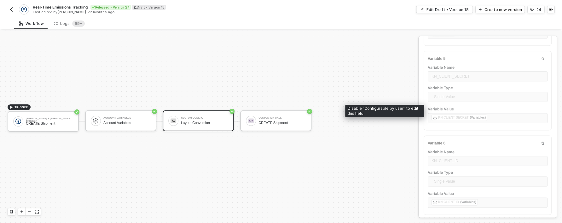
scroll to position [423, 0]
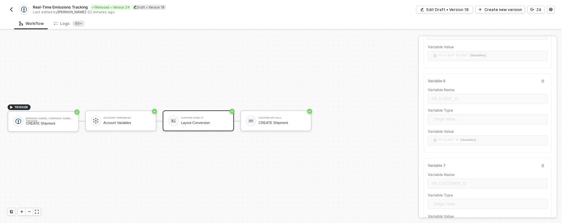
click at [11, 5] on div "Real-Time Emissions Tracking Released • Version 24 Draft • Version 18 Last edit…" at bounding box center [145, 9] width 274 height 10
click at [11, 7] on button "button" at bounding box center [12, 10] width 8 height 8
